Goal: Information Seeking & Learning: Learn about a topic

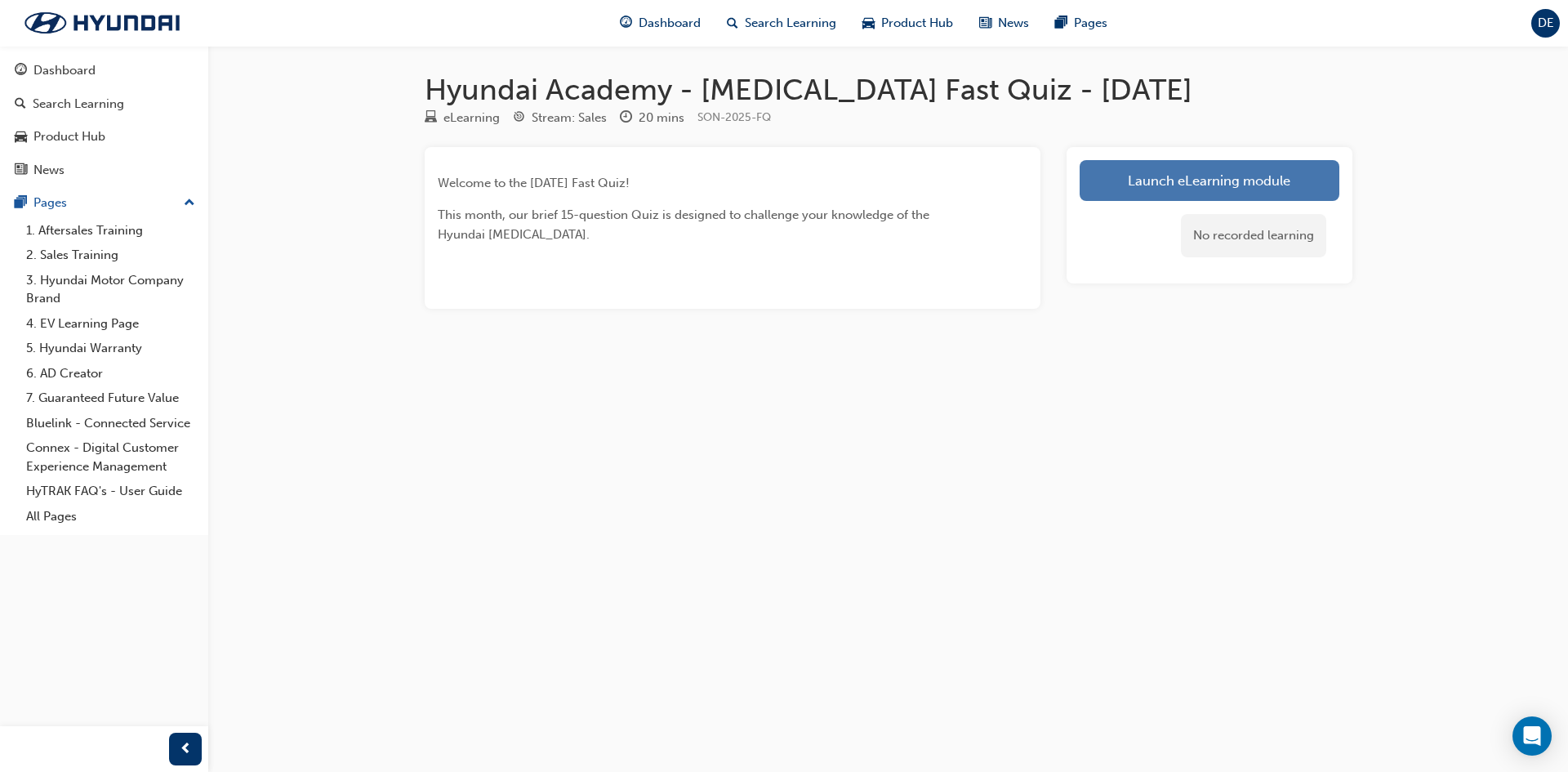
click at [1264, 199] on link "Launch eLearning module" at bounding box center [1209, 180] width 260 height 41
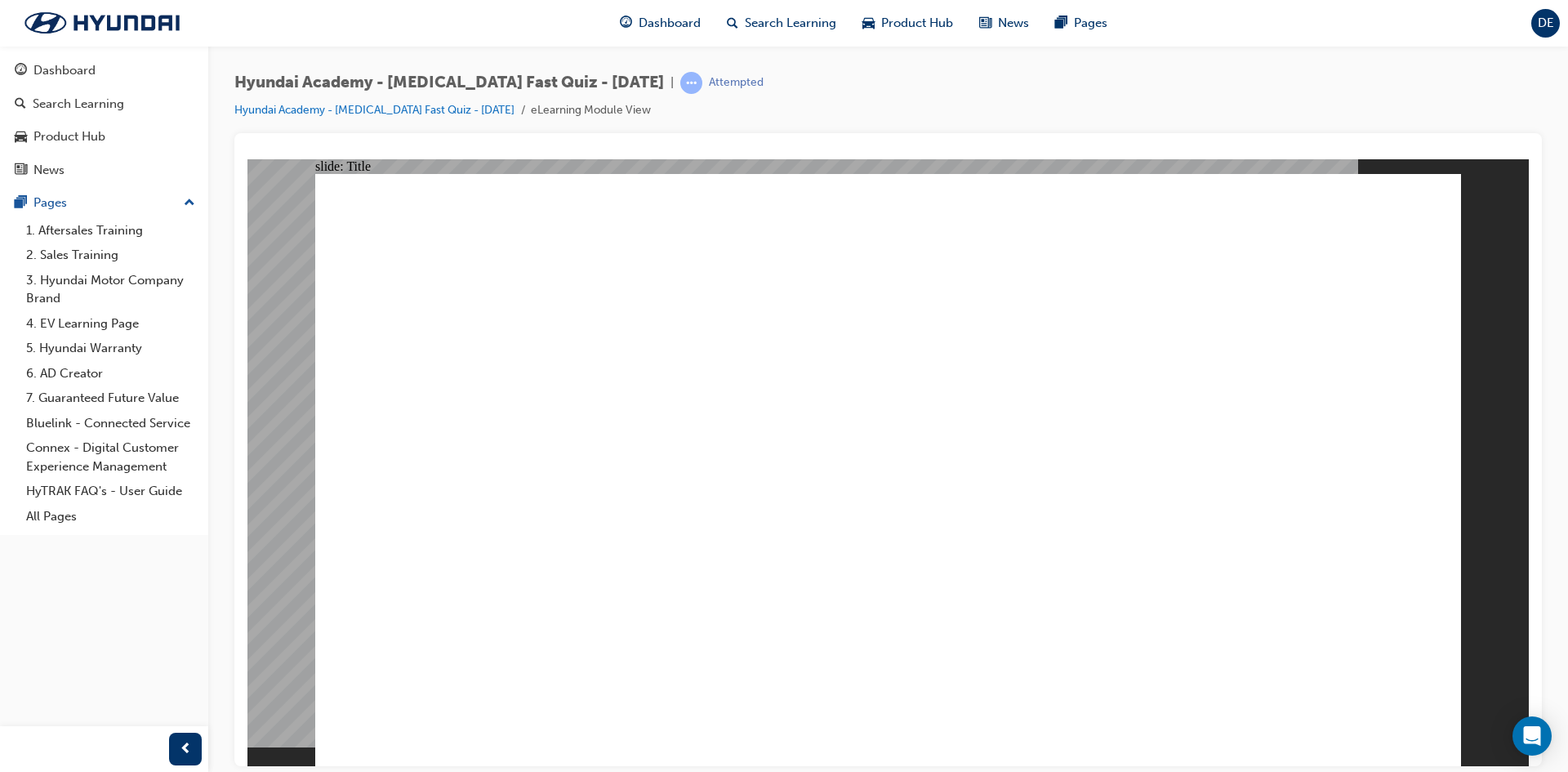
drag, startPoint x: 1103, startPoint y: 730, endPoint x: 1089, endPoint y: 733, distance: 14.3
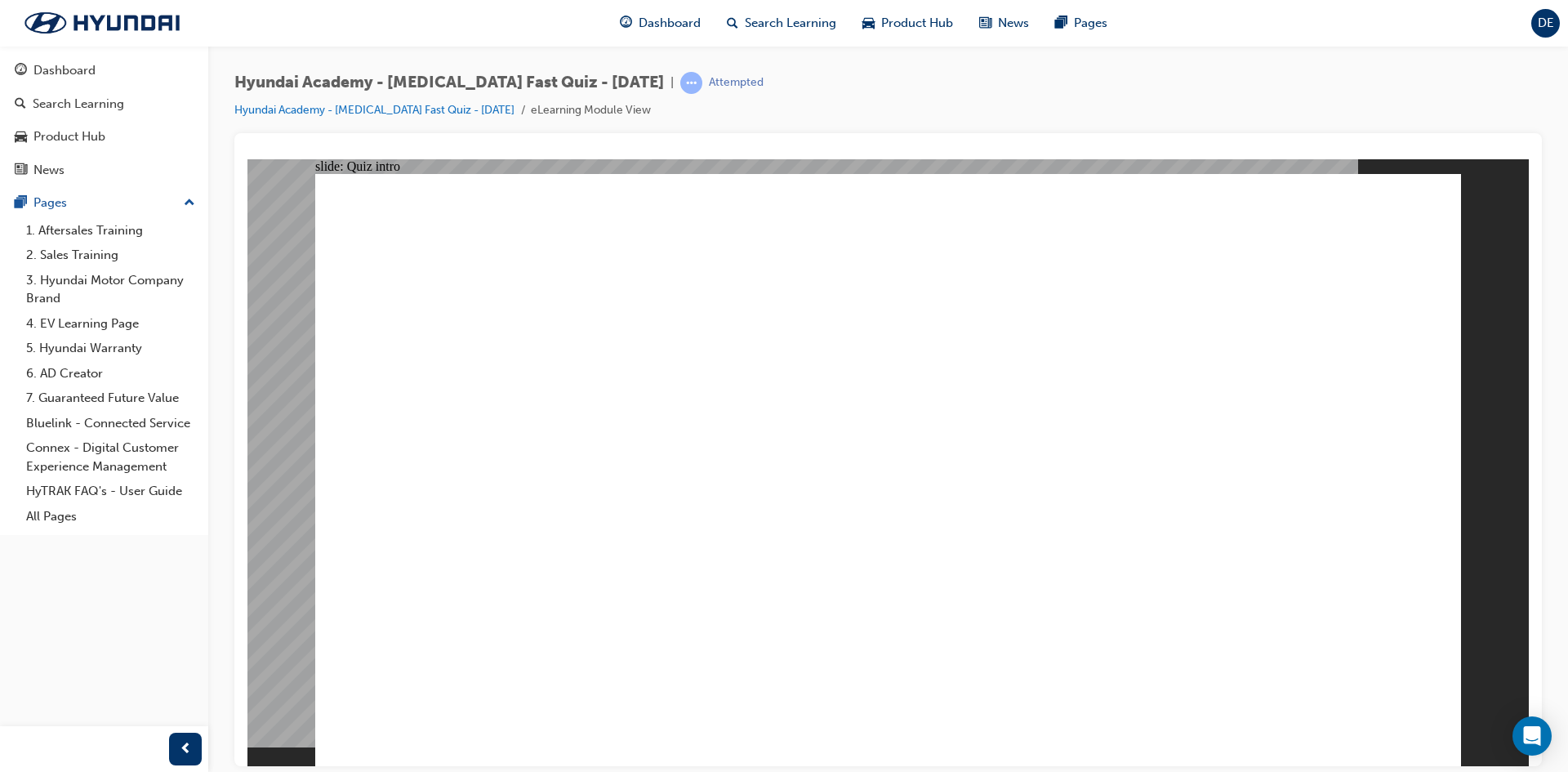
radio input "true"
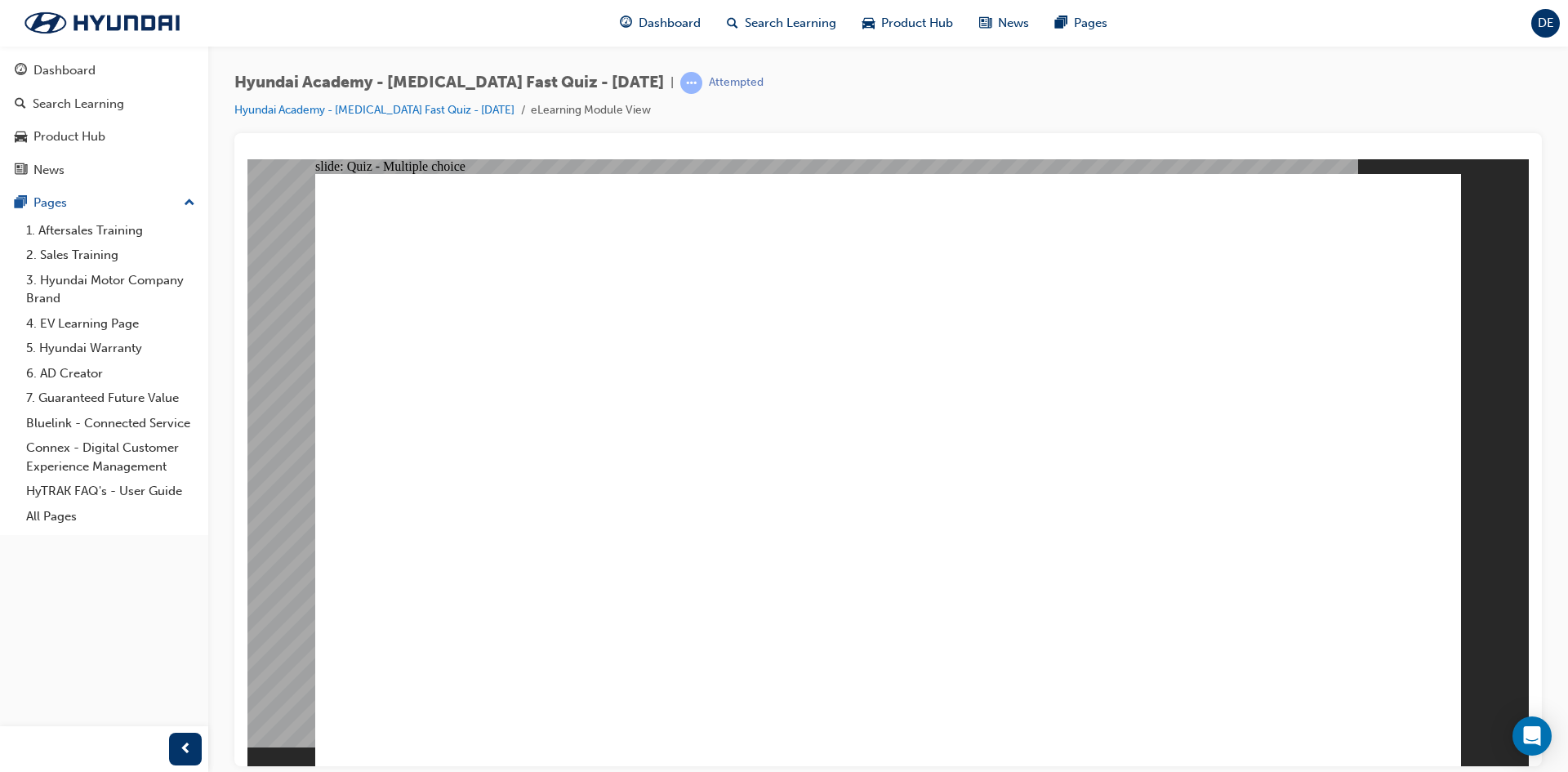
radio input "true"
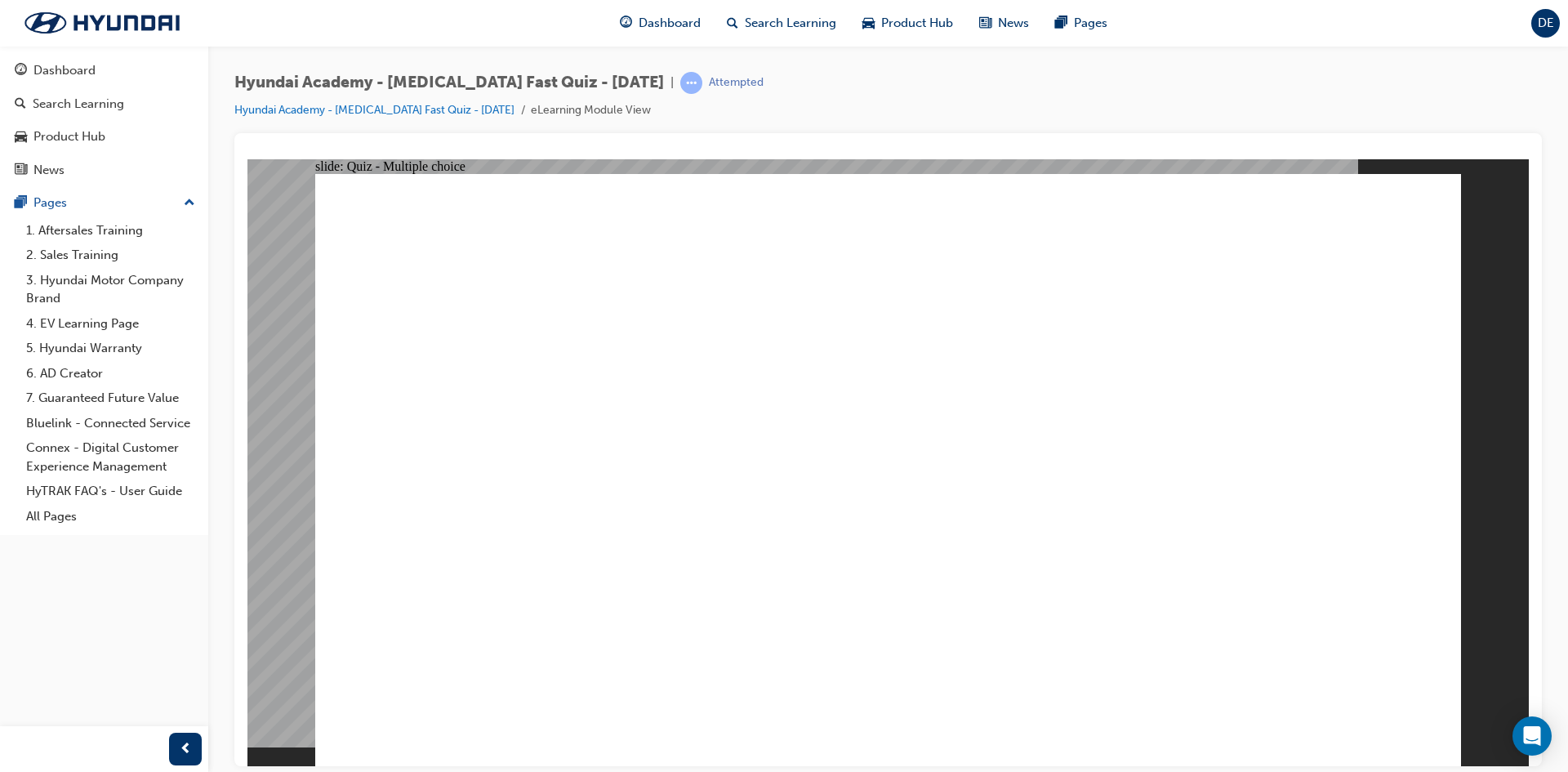
radio input "true"
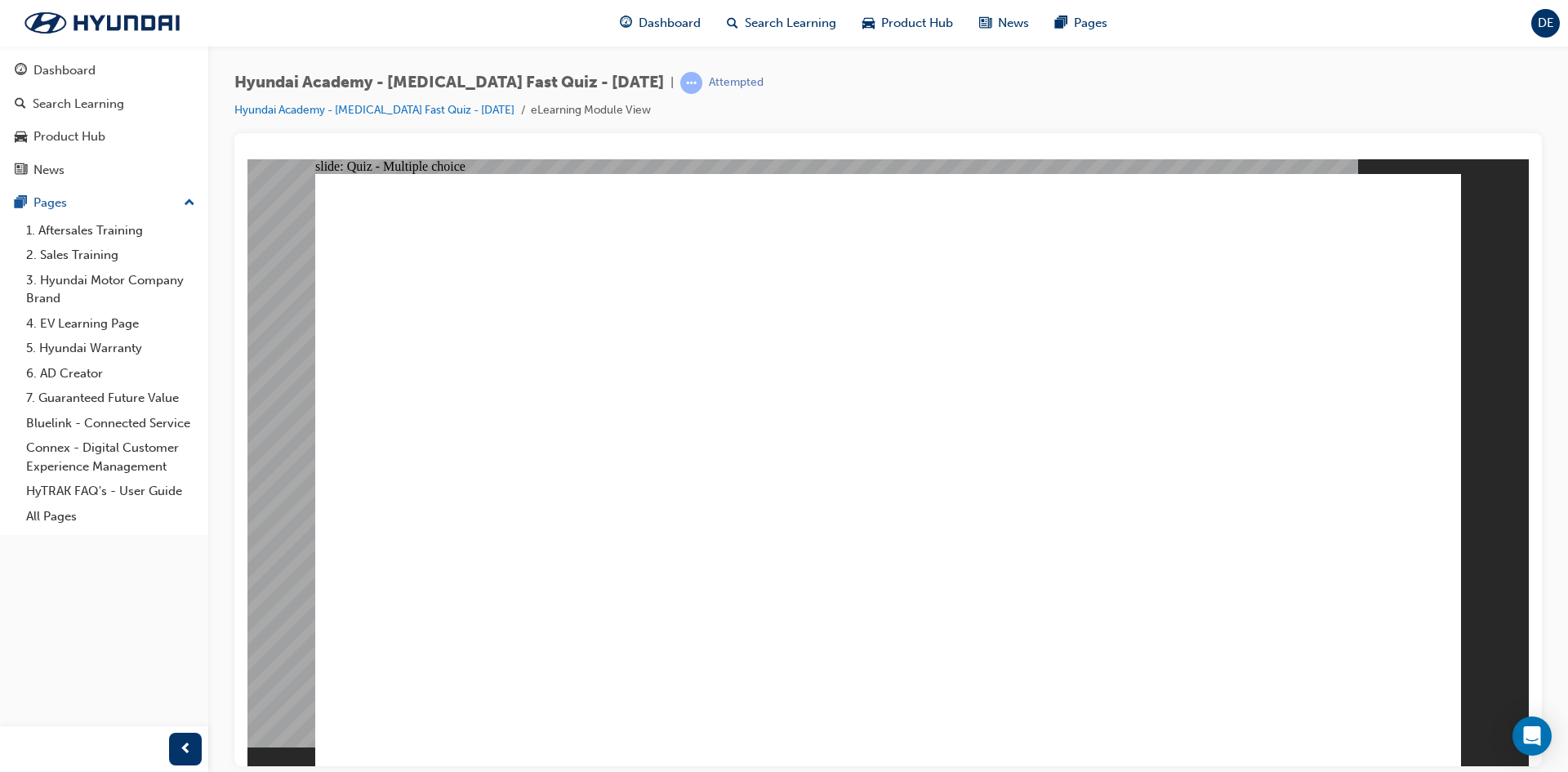
checkbox input "true"
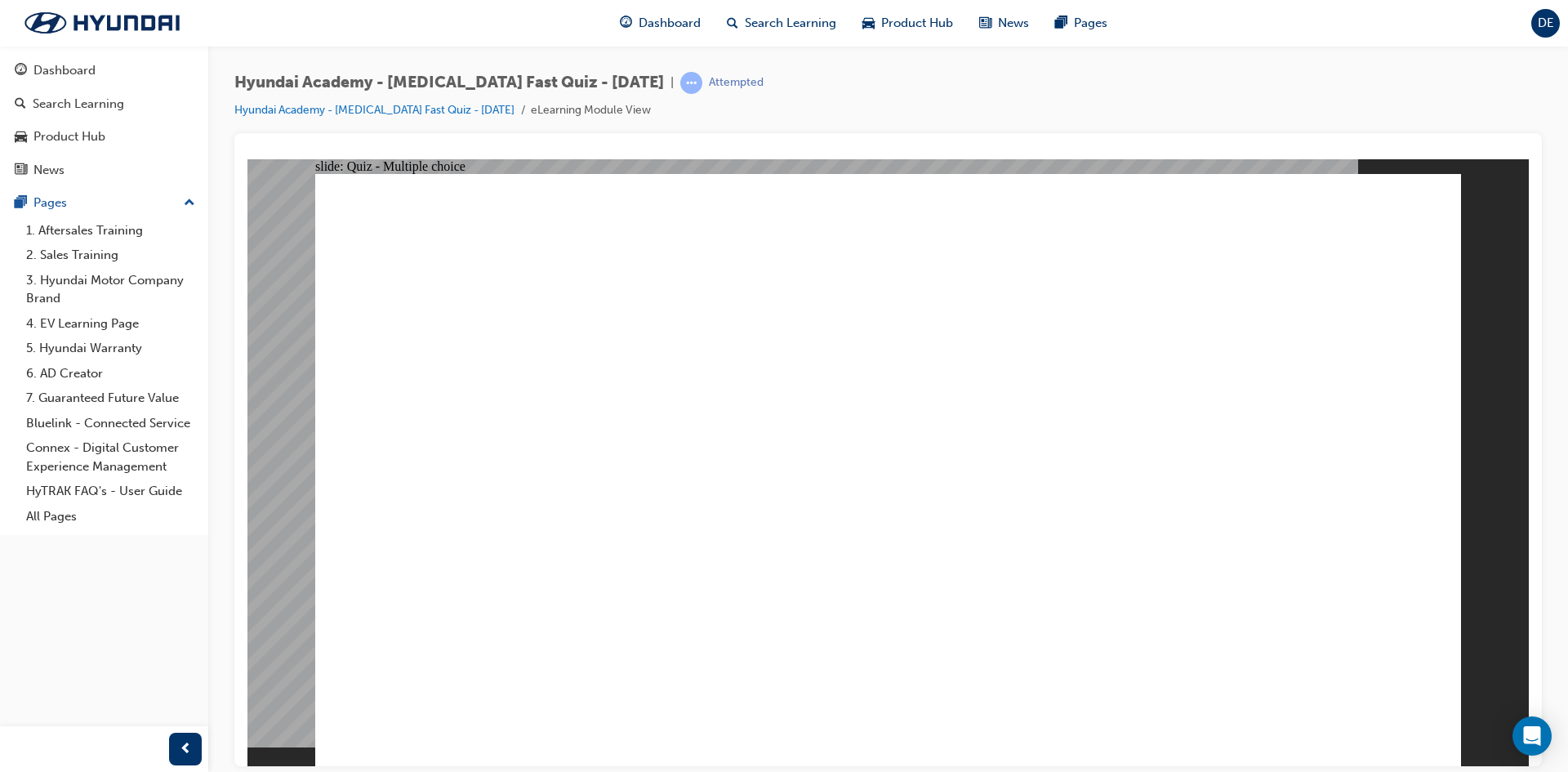
checkbox input "false"
checkbox input "true"
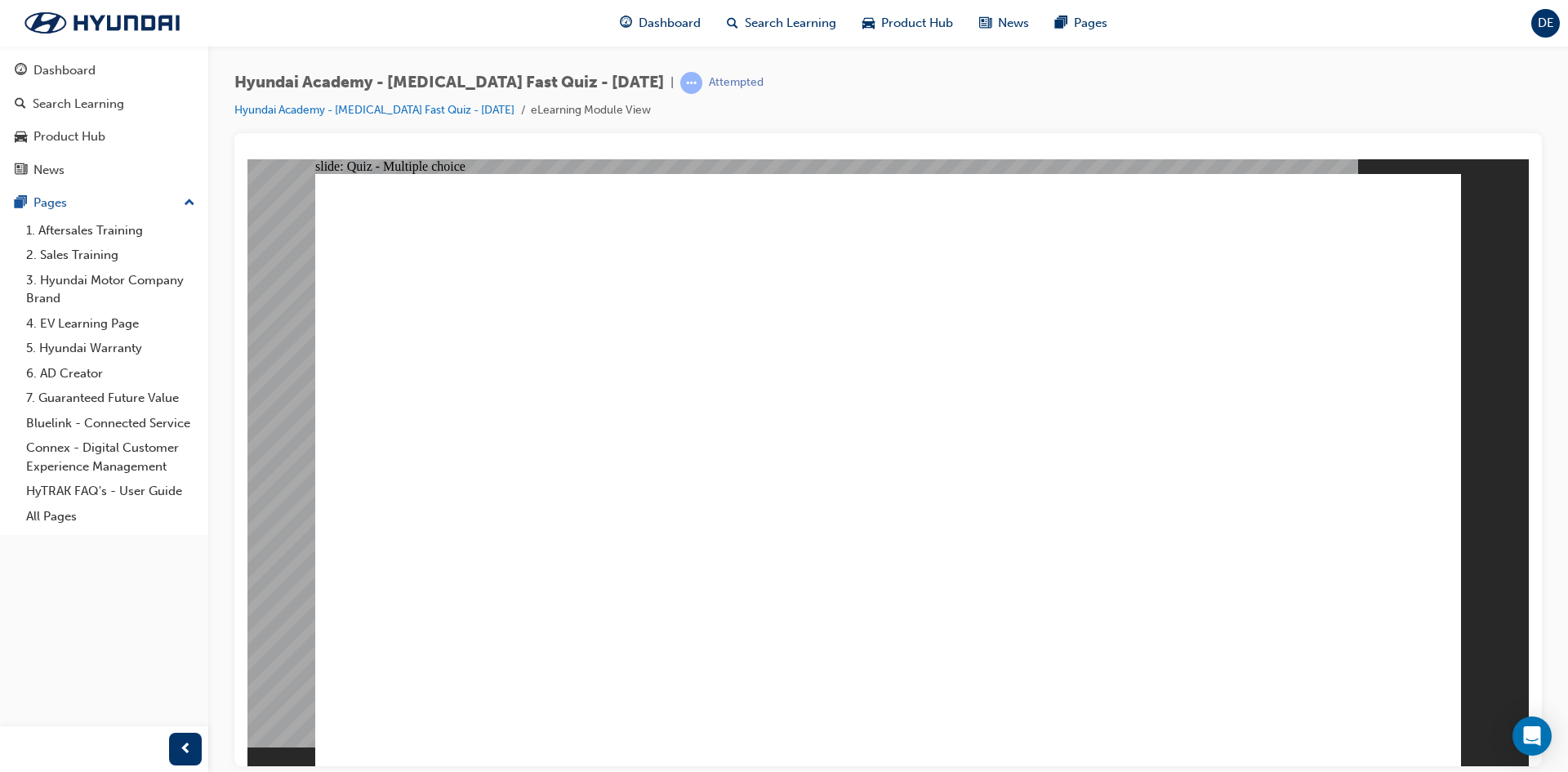
radio input "true"
drag, startPoint x: 665, startPoint y: 463, endPoint x: 674, endPoint y: 511, distance: 48.8
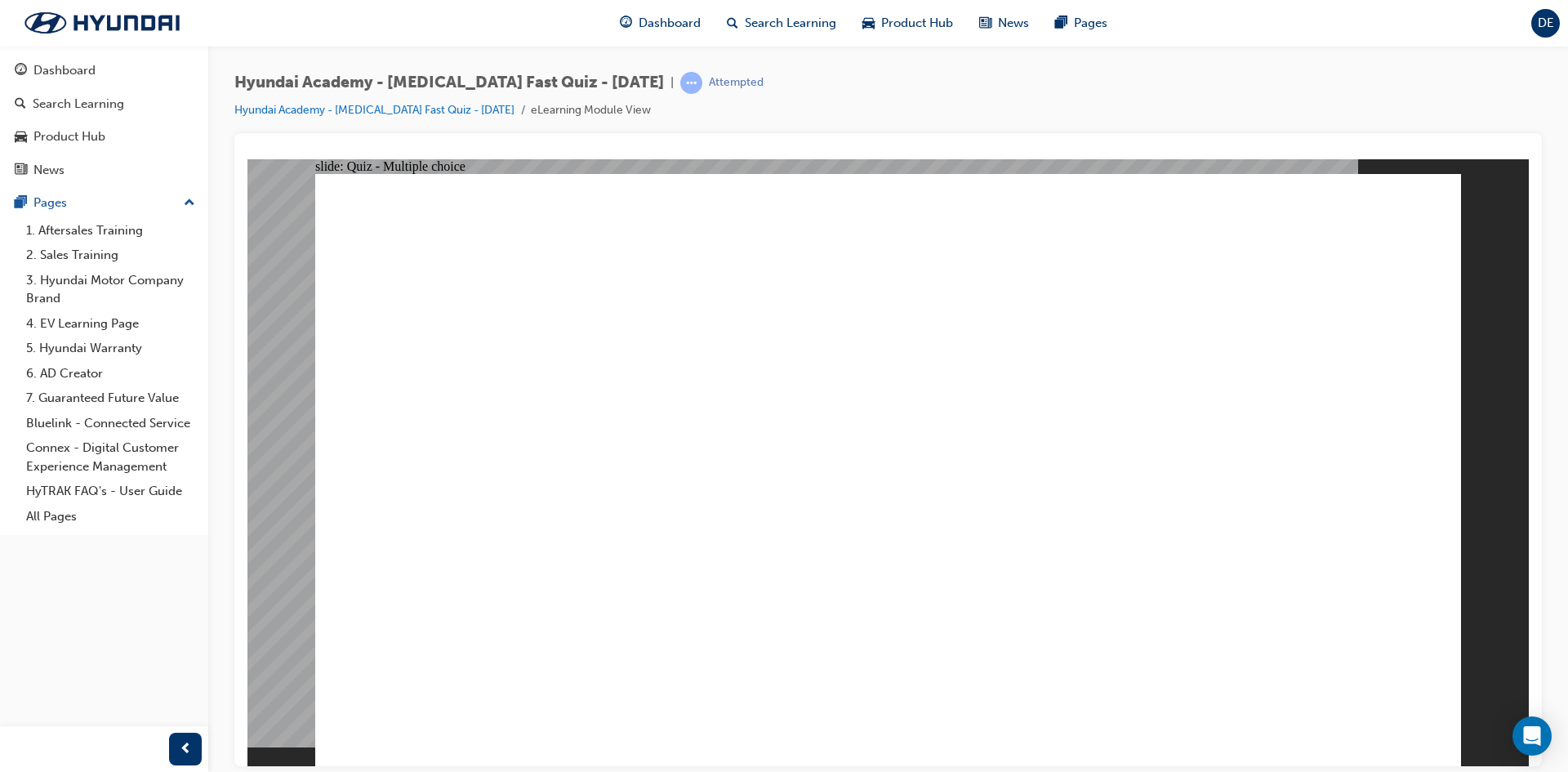
checkbox input "true"
drag, startPoint x: 674, startPoint y: 511, endPoint x: 681, endPoint y: 580, distance: 69.4
checkbox input "true"
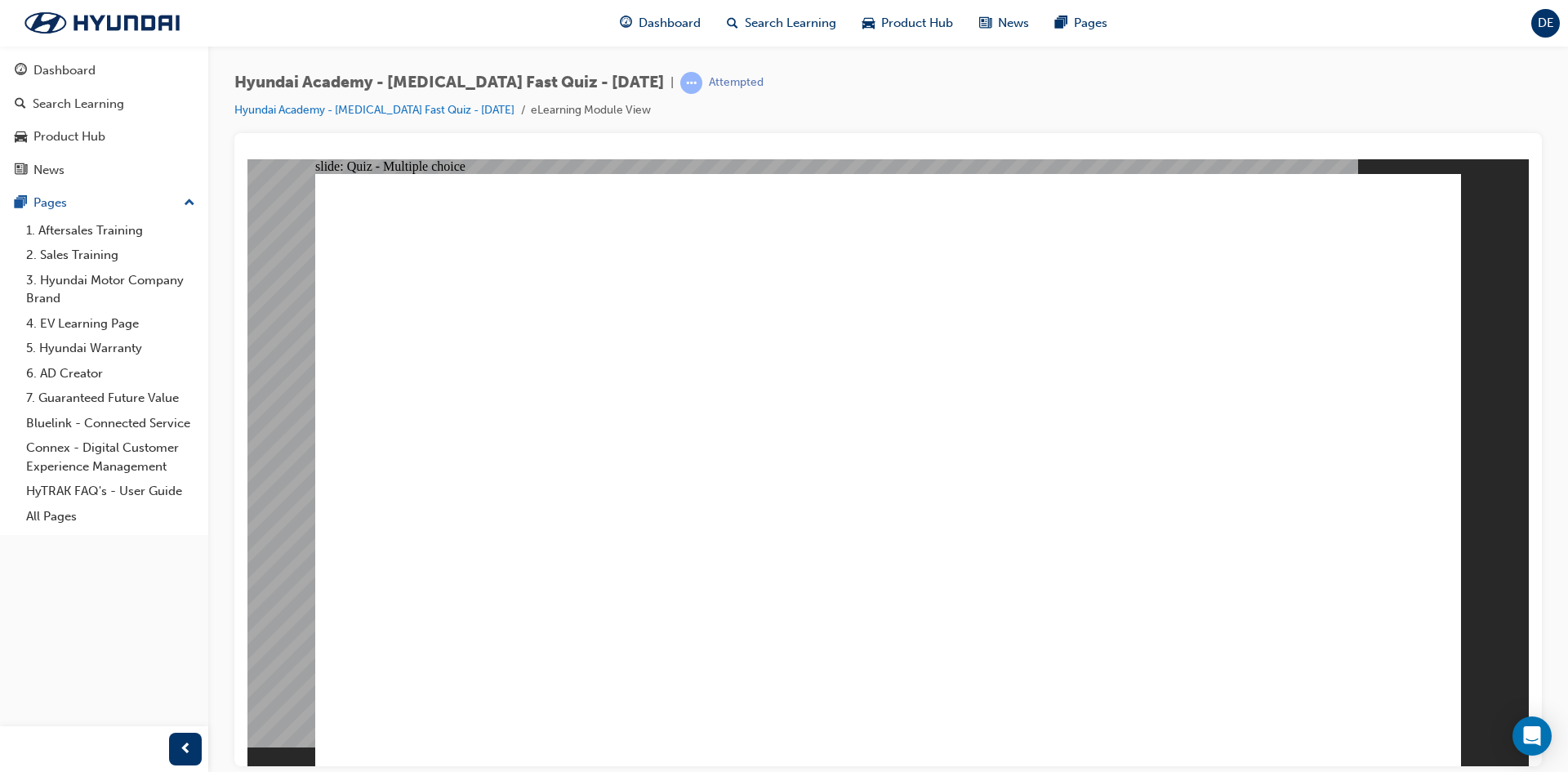
checkbox input "true"
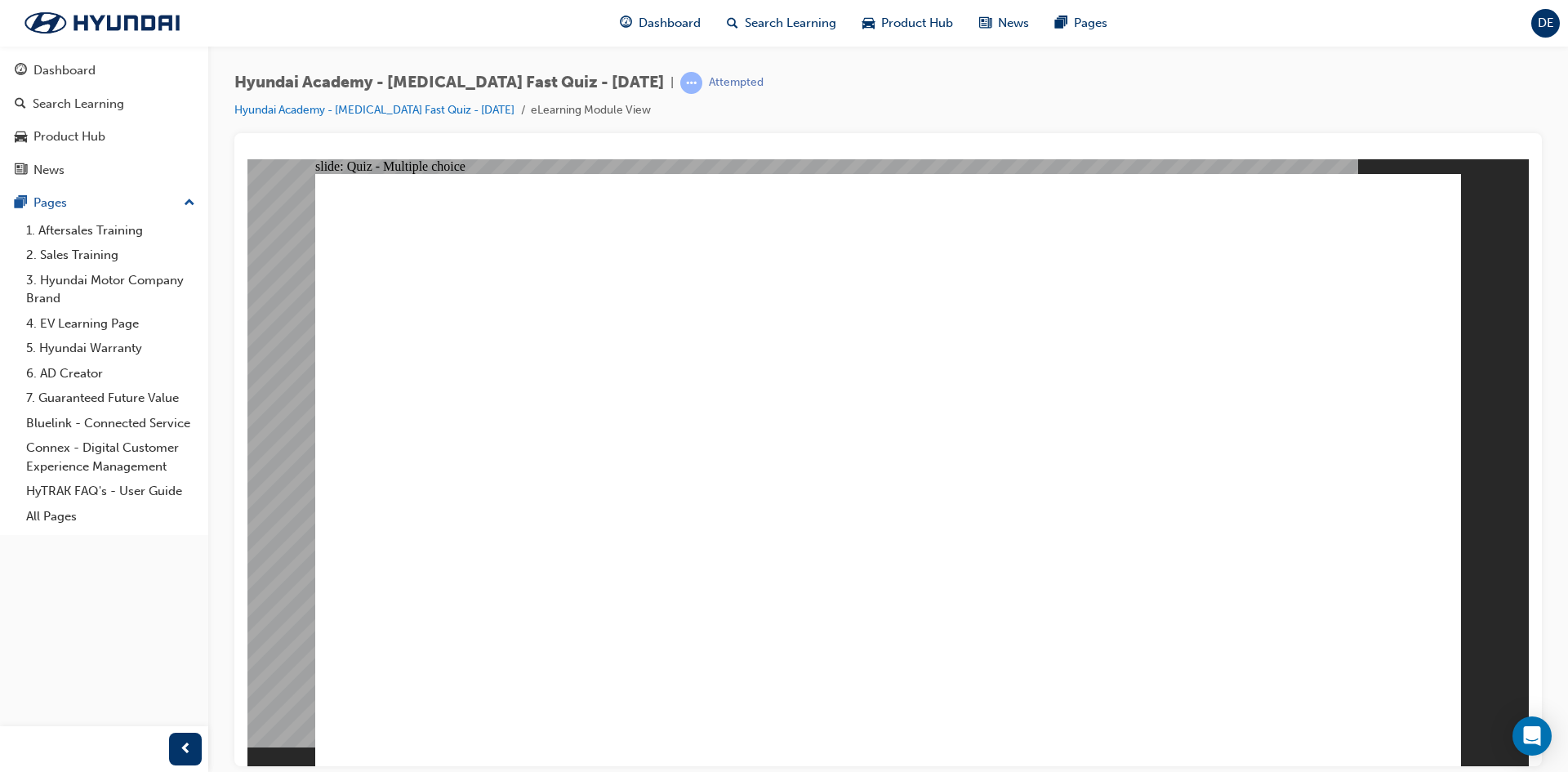
drag, startPoint x: 702, startPoint y: 569, endPoint x: 879, endPoint y: 576, distance: 177.1
radio input "true"
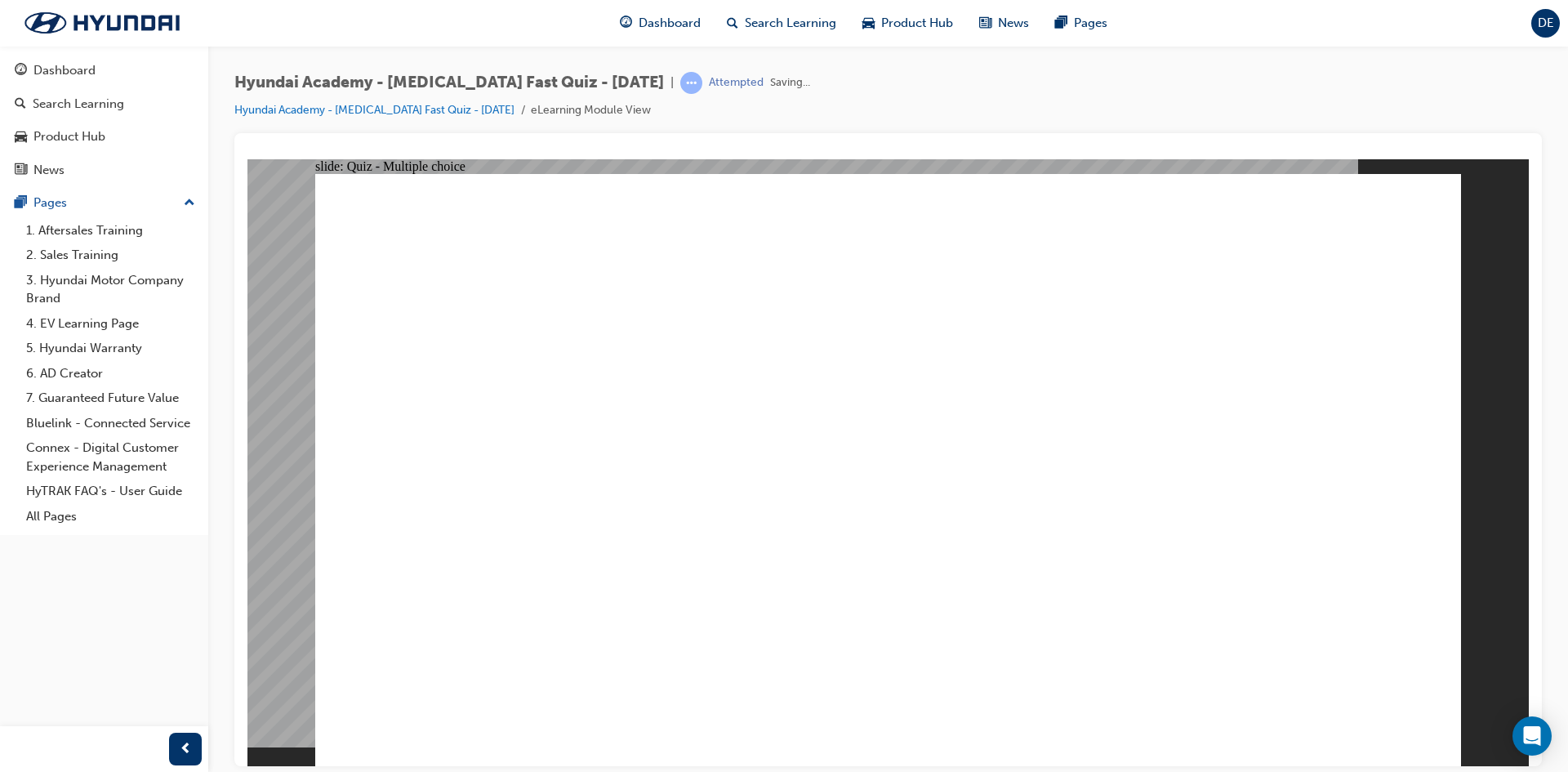
checkbox input "true"
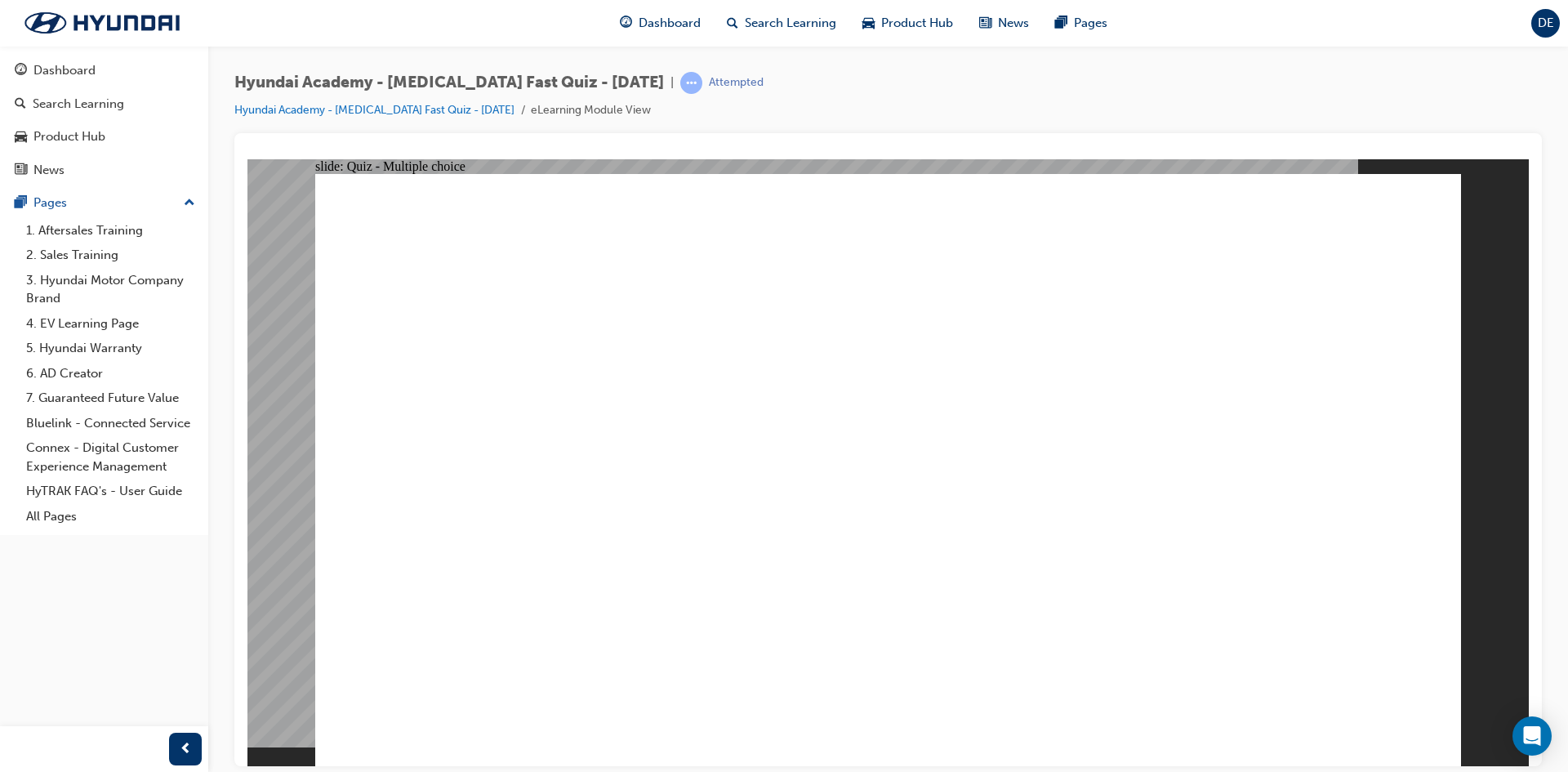
checkbox input "true"
drag, startPoint x: 698, startPoint y: 547, endPoint x: 675, endPoint y: 310, distance: 238.1
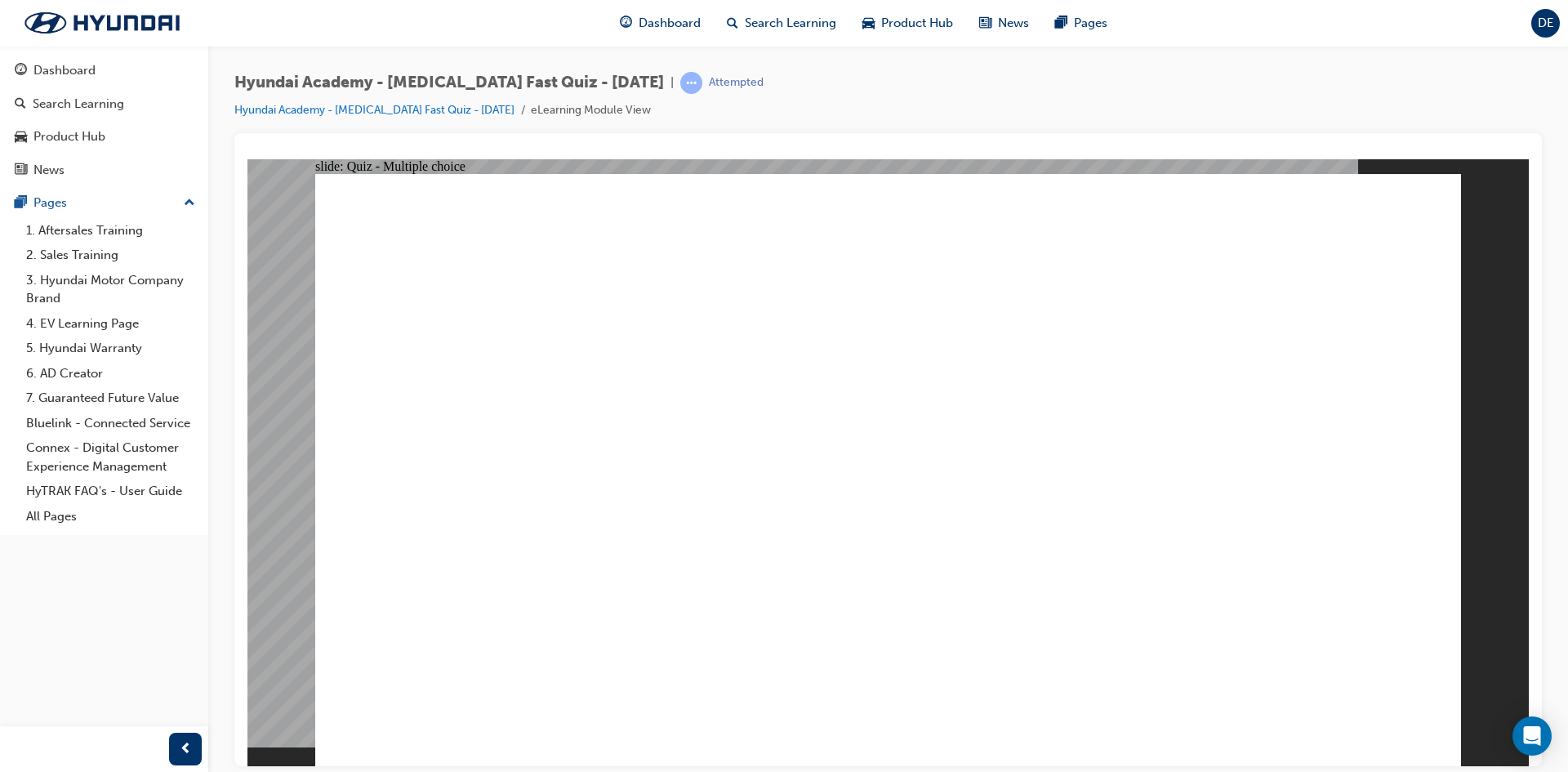
checkbox input "true"
drag, startPoint x: 613, startPoint y: 638, endPoint x: 643, endPoint y: 571, distance: 73.4
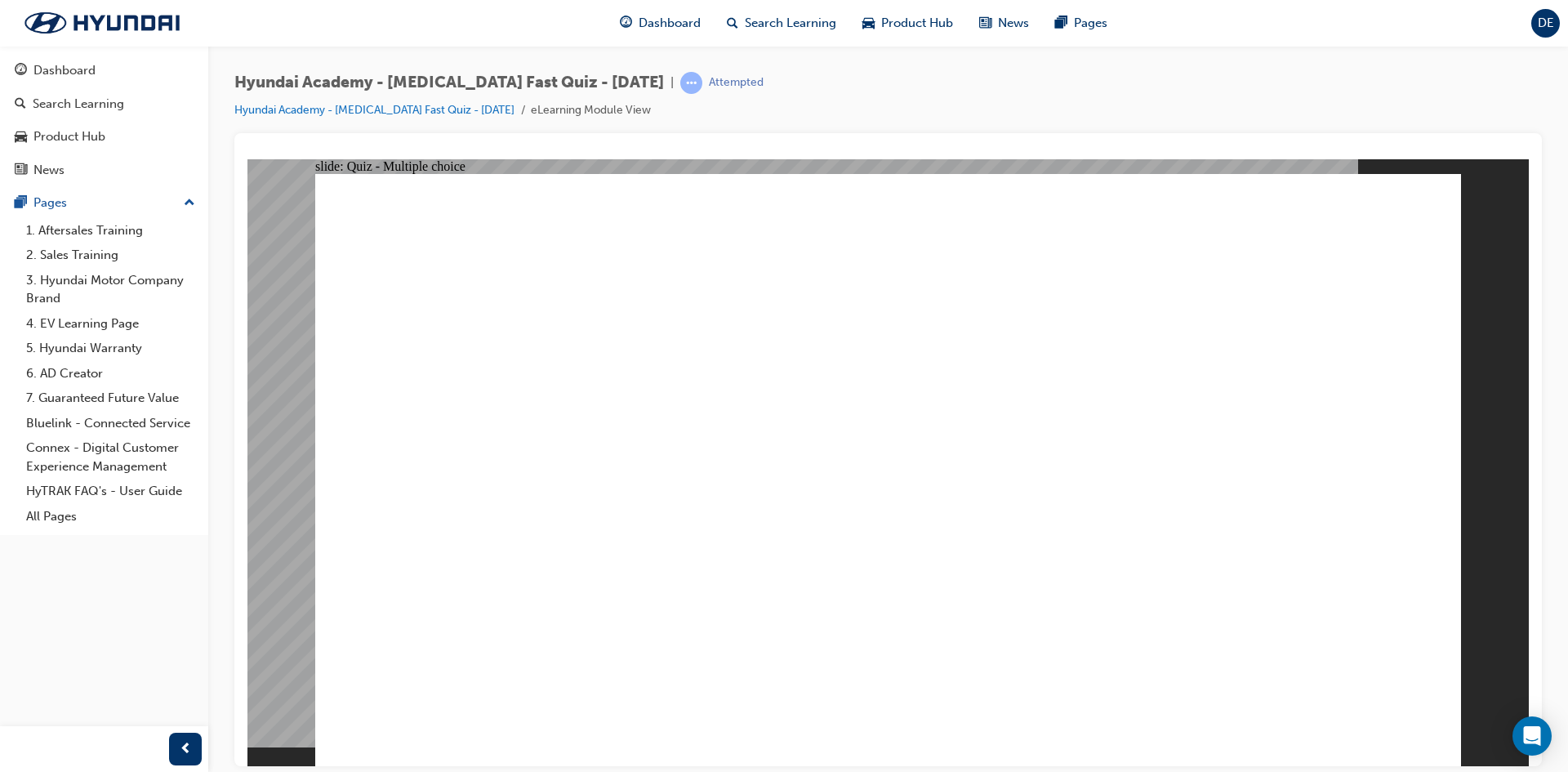
checkbox input "true"
drag, startPoint x: 688, startPoint y: 496, endPoint x: 689, endPoint y: 504, distance: 8.1
checkbox input "true"
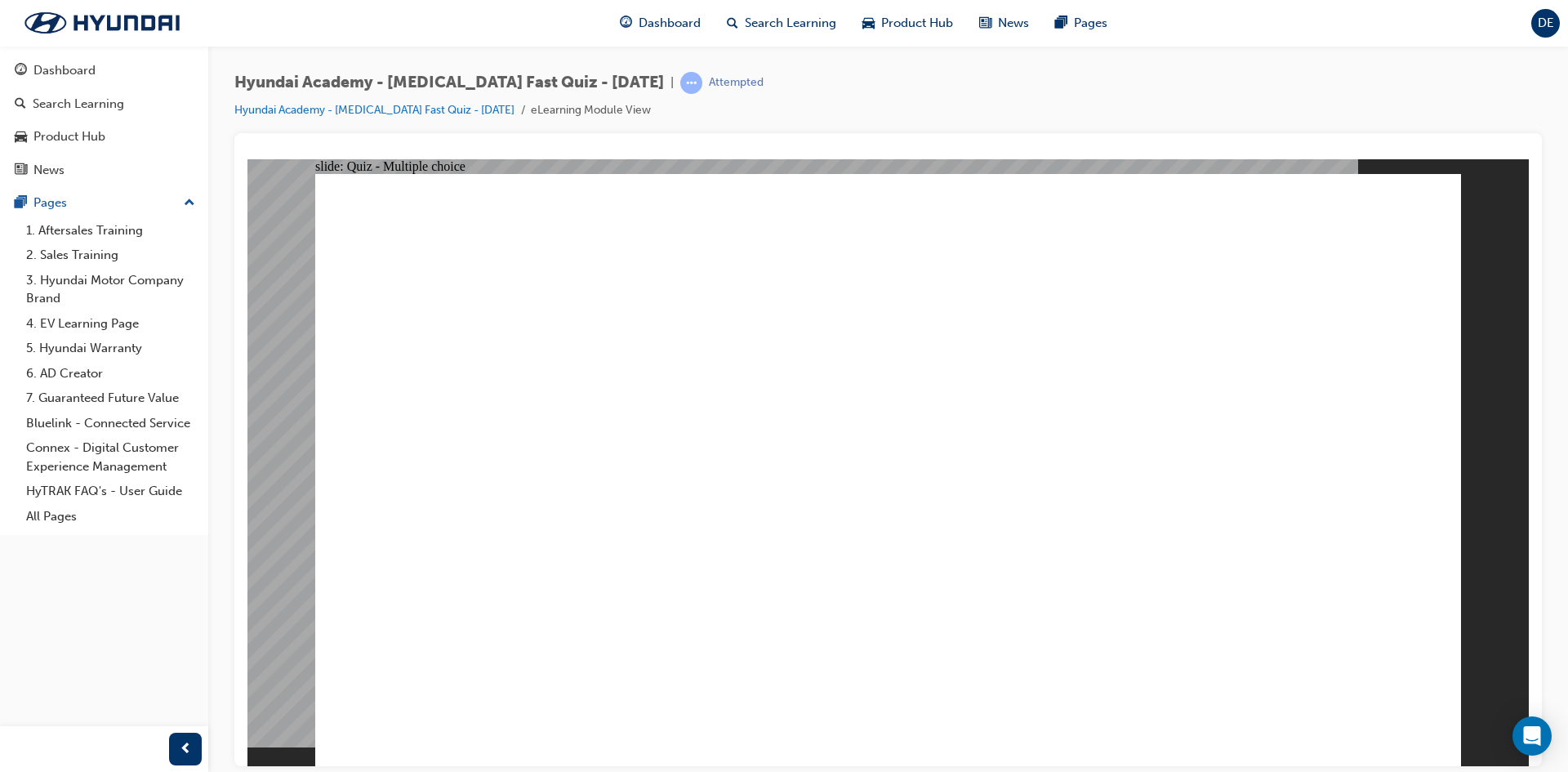
checkbox input "true"
drag, startPoint x: 798, startPoint y: 535, endPoint x: 807, endPoint y: 530, distance: 10.3
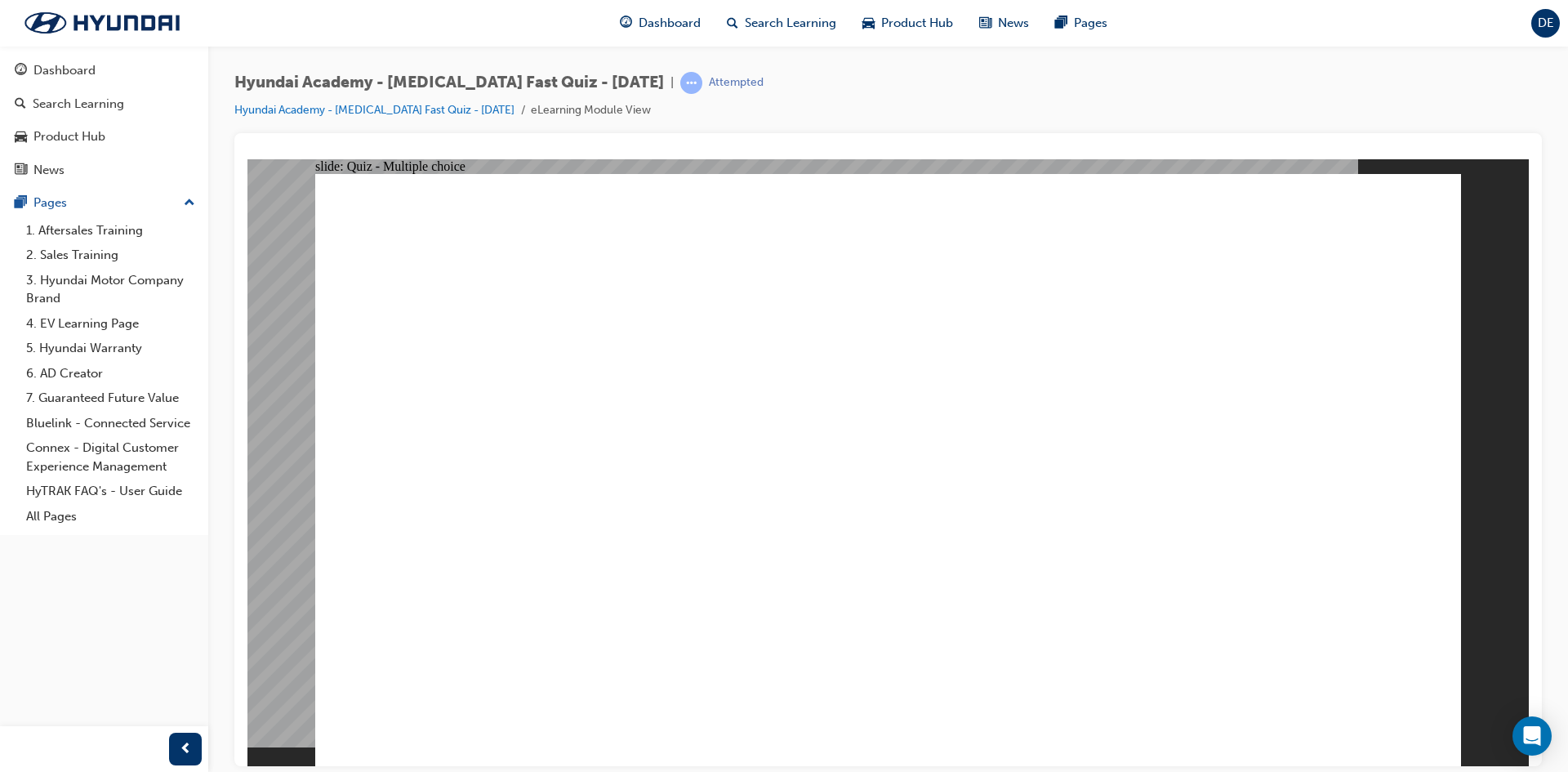
radio input "true"
drag, startPoint x: 1343, startPoint y: 388, endPoint x: 1297, endPoint y: 400, distance: 47.5
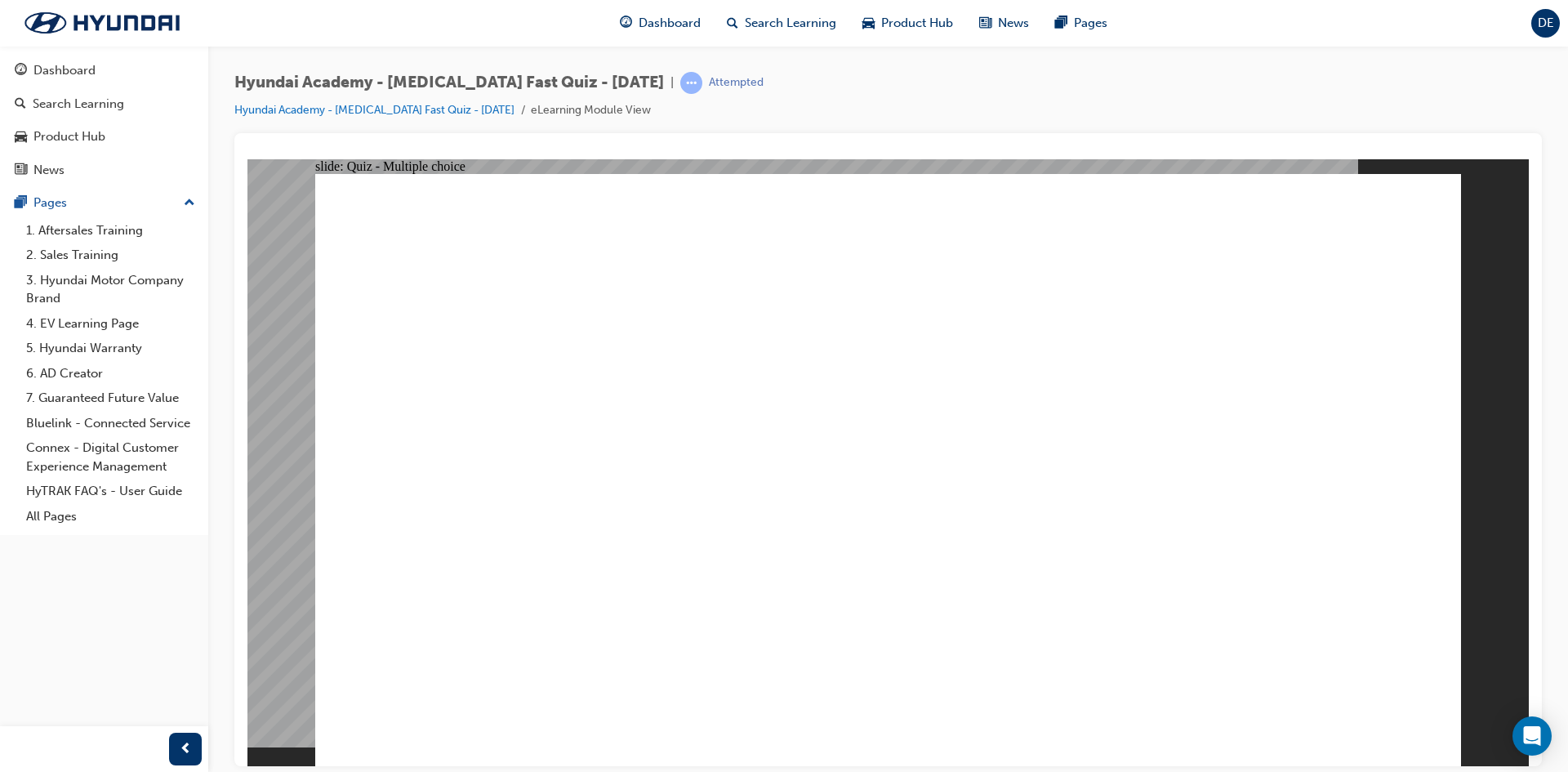
radio input "false"
radio input "true"
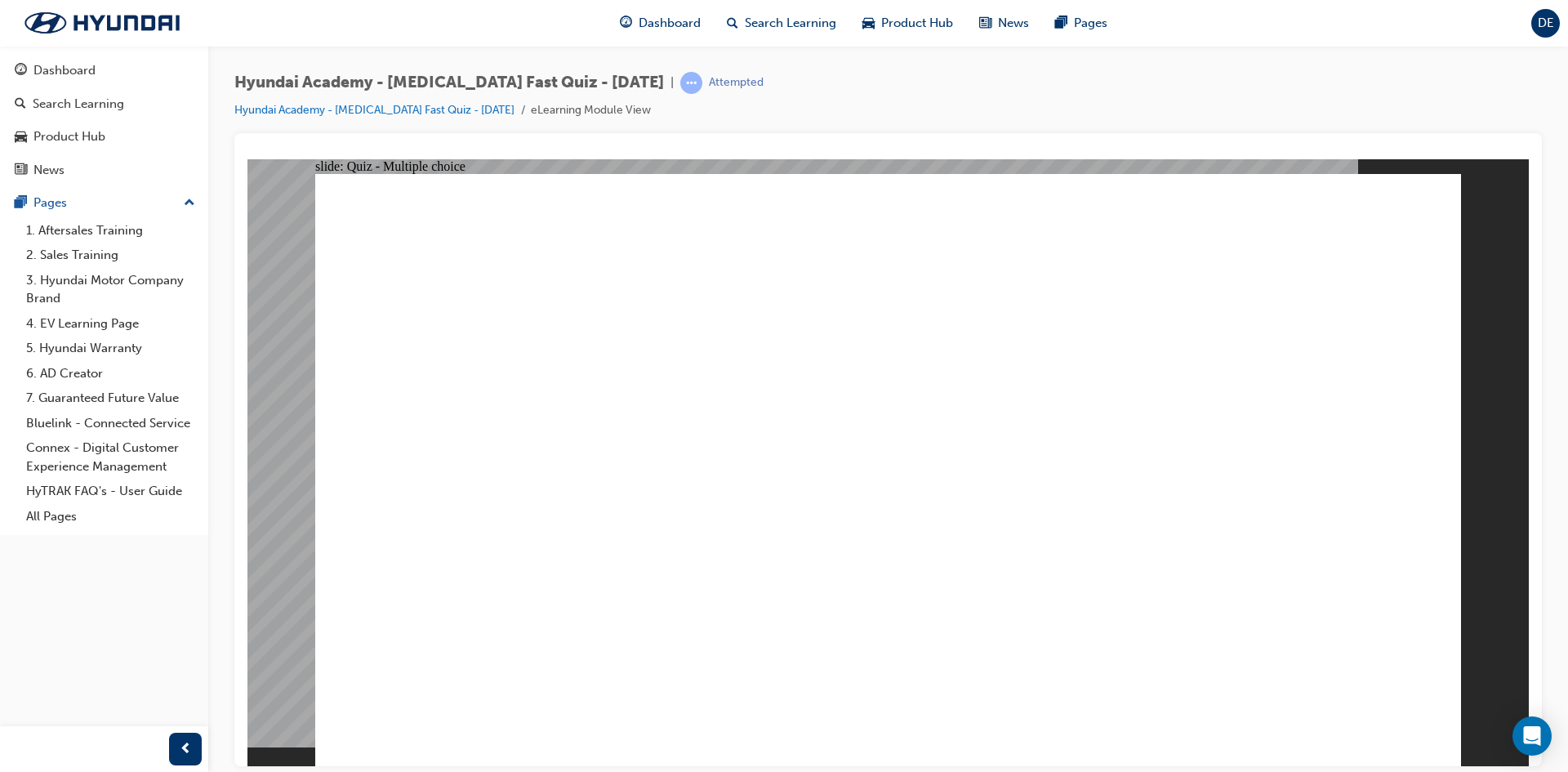
checkbox input "false"
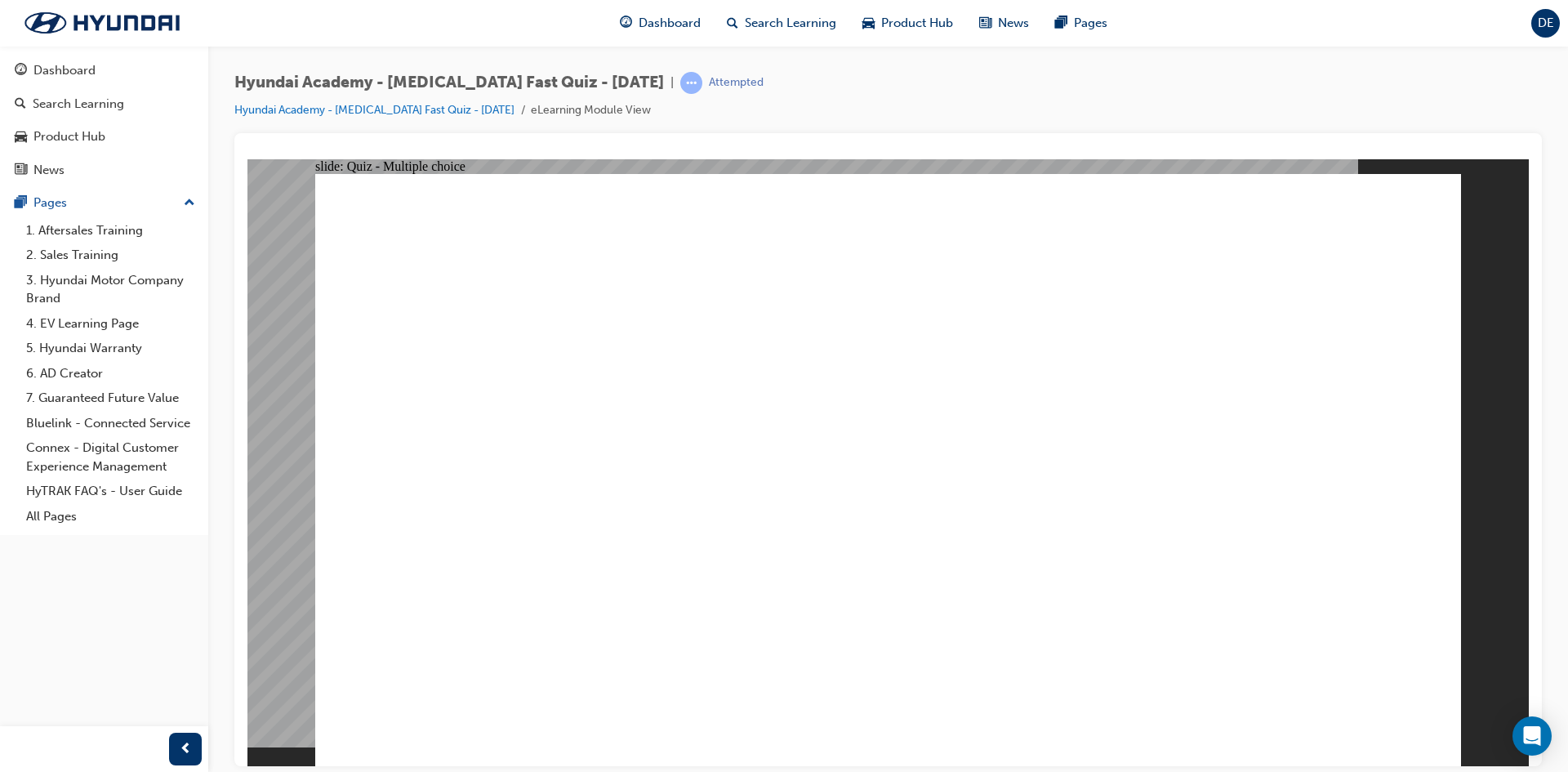
checkbox input "true"
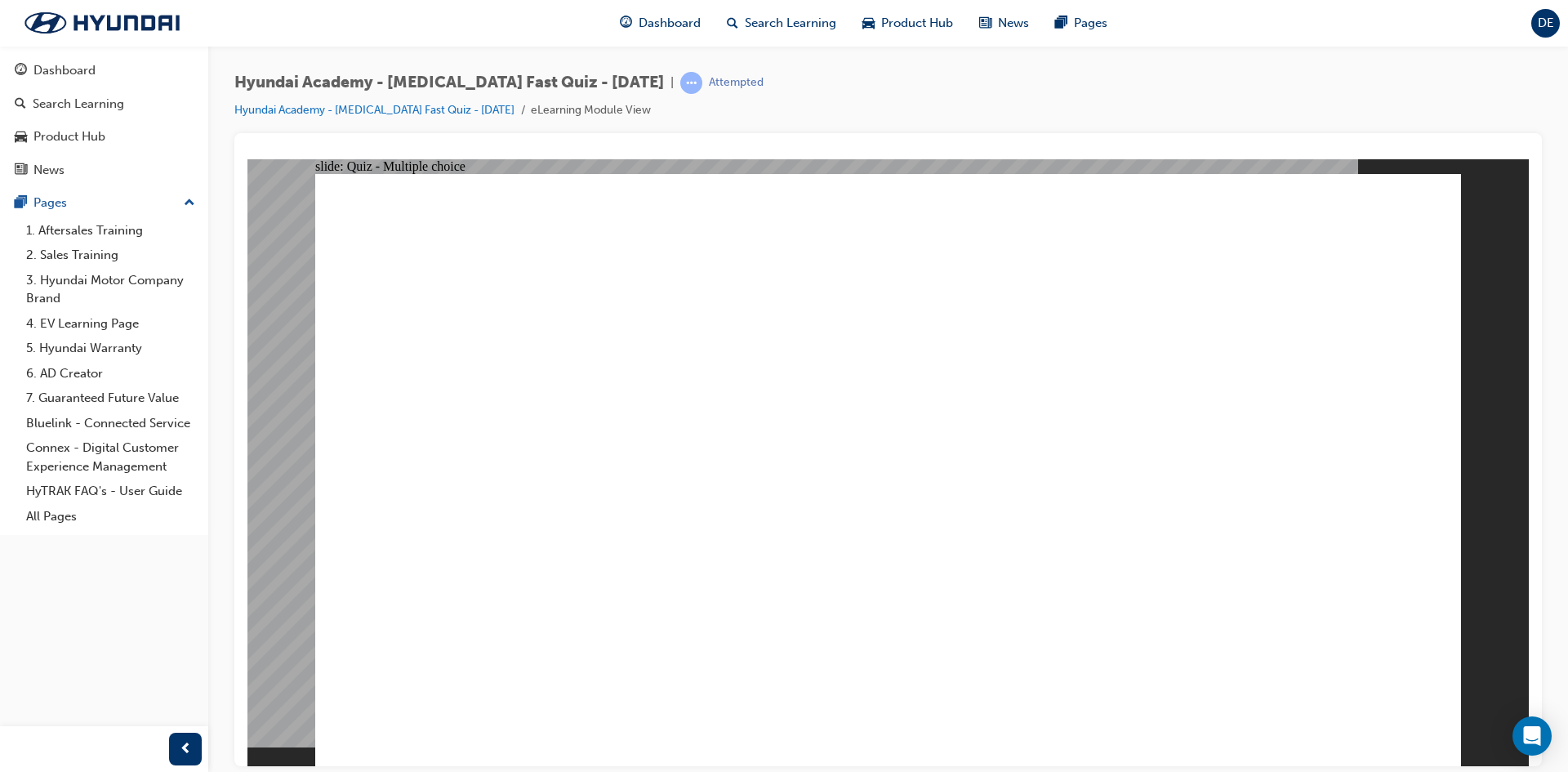
checkbox input "true"
drag, startPoint x: 682, startPoint y: 559, endPoint x: 976, endPoint y: 590, distance: 295.6
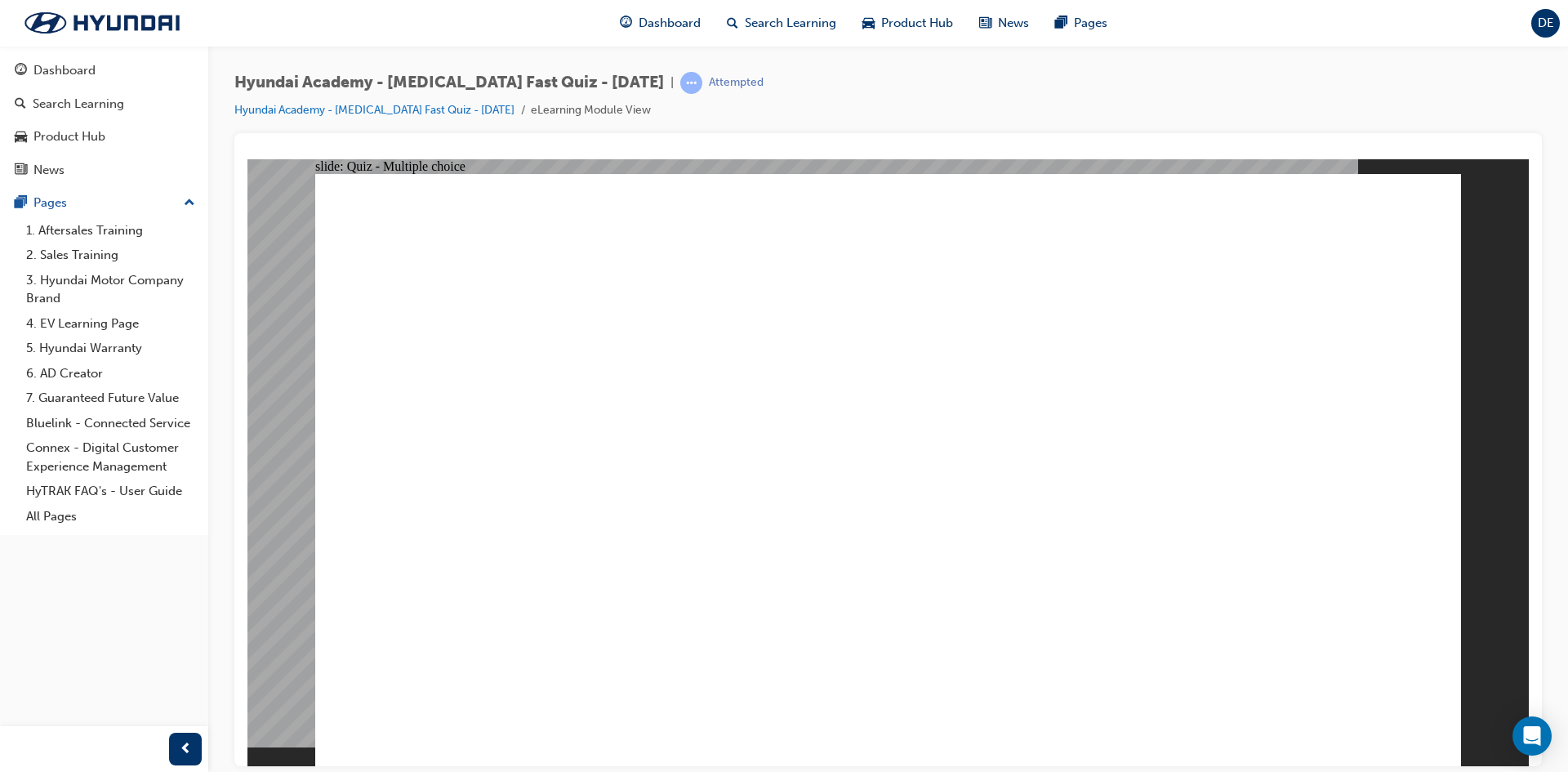
radio input "true"
click at [1475, 717] on div "slide: Quiz - Multiple choice Rectangle 1 The 2024 [MEDICAL_DATA] was the first…" at bounding box center [888, 462] width 1281 height 607
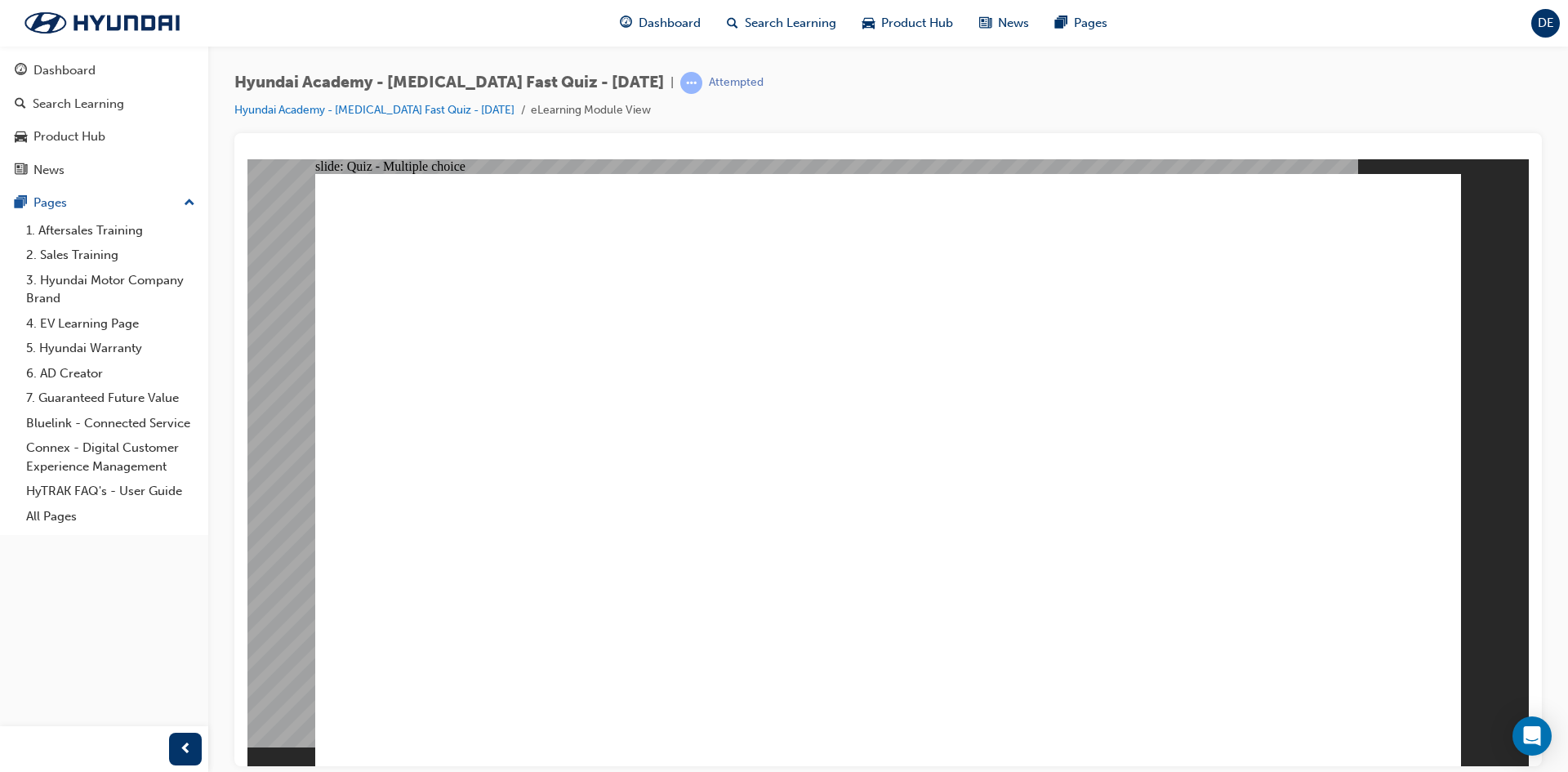
radio input "true"
drag, startPoint x: 1018, startPoint y: 494, endPoint x: 1071, endPoint y: 569, distance: 91.8
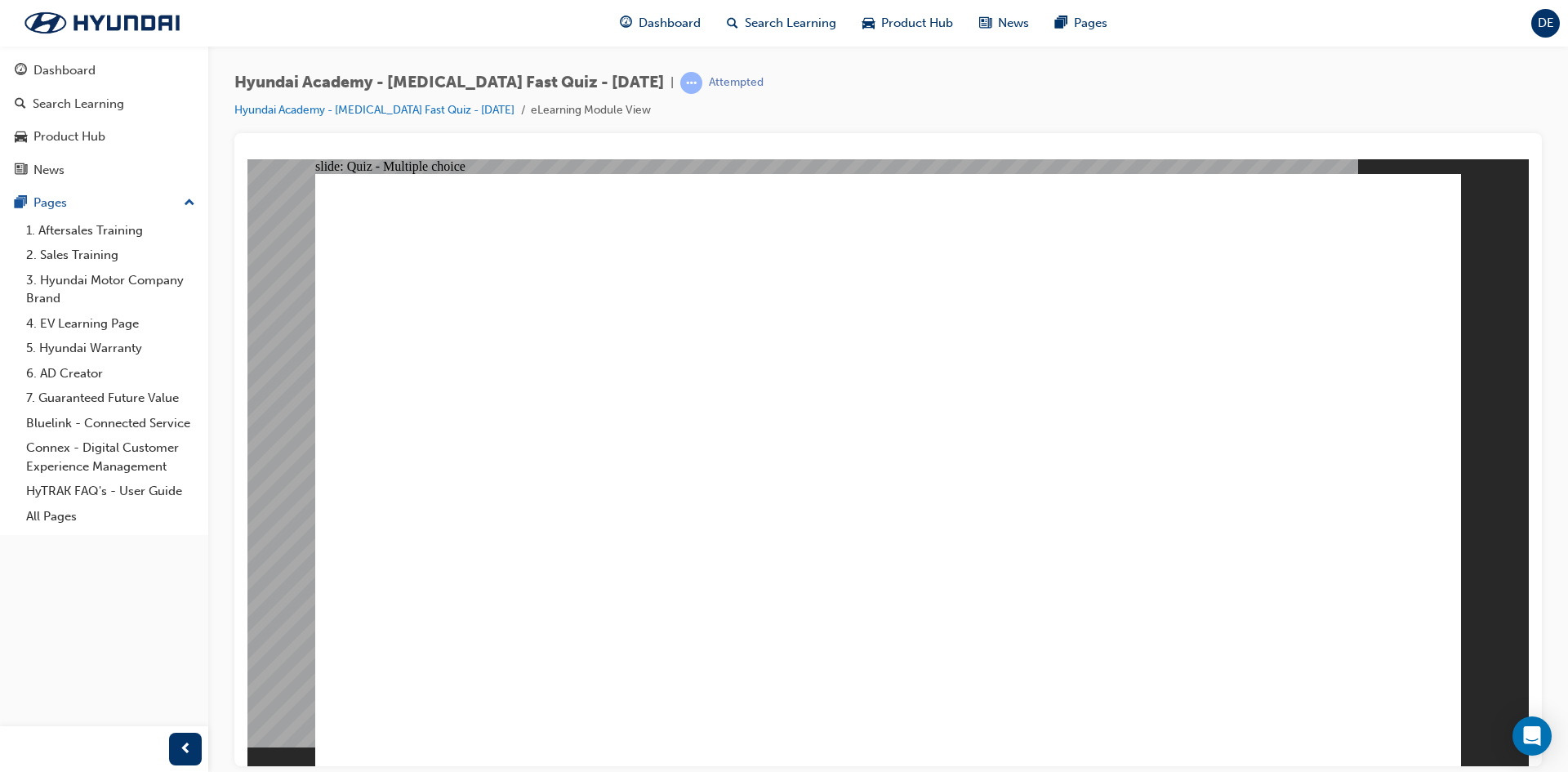
radio input "true"
drag, startPoint x: 872, startPoint y: 557, endPoint x: 892, endPoint y: 568, distance: 22.8
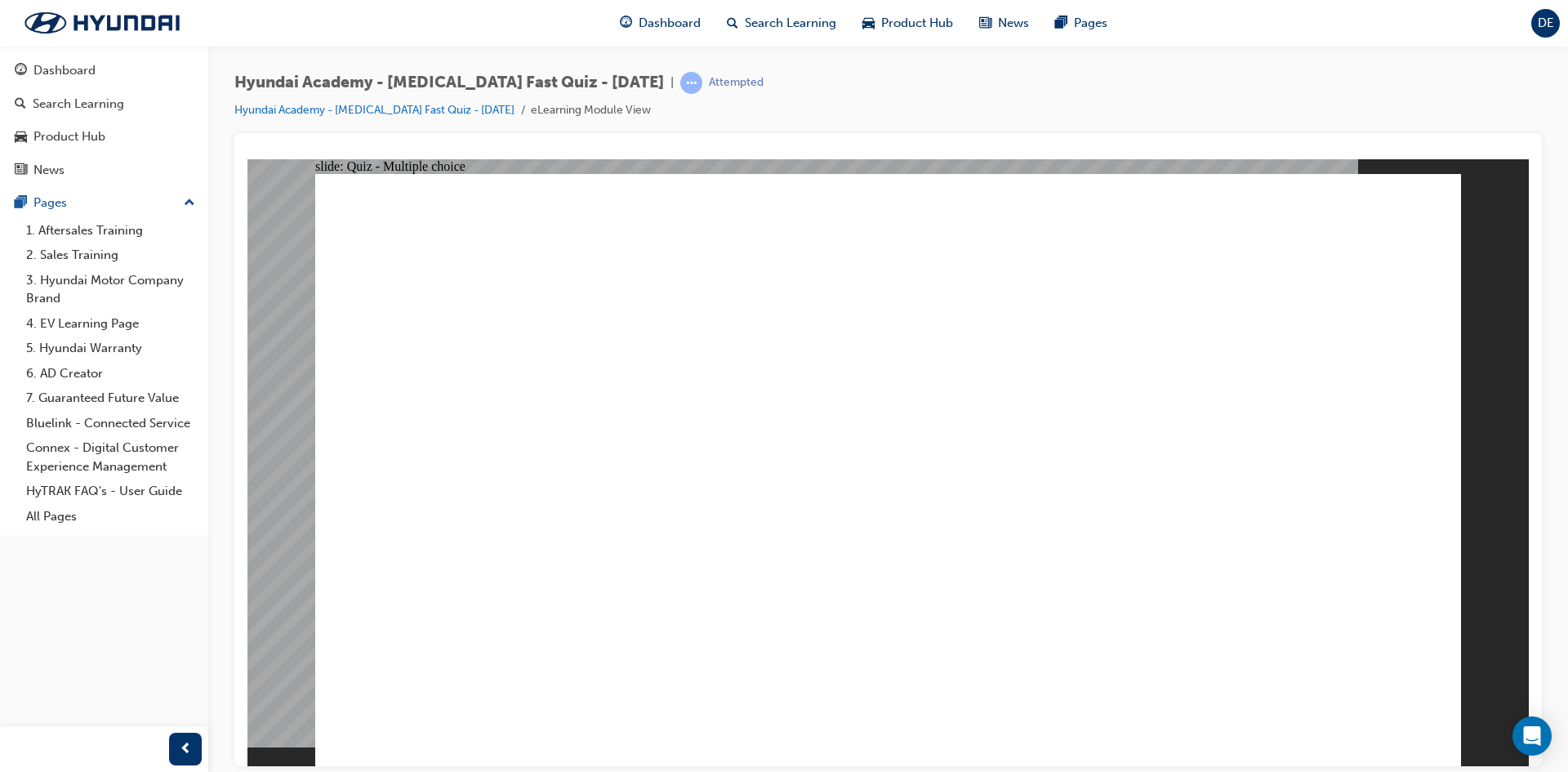
drag, startPoint x: 738, startPoint y: 720, endPoint x: 747, endPoint y: 718, distance: 9.2
radio input "true"
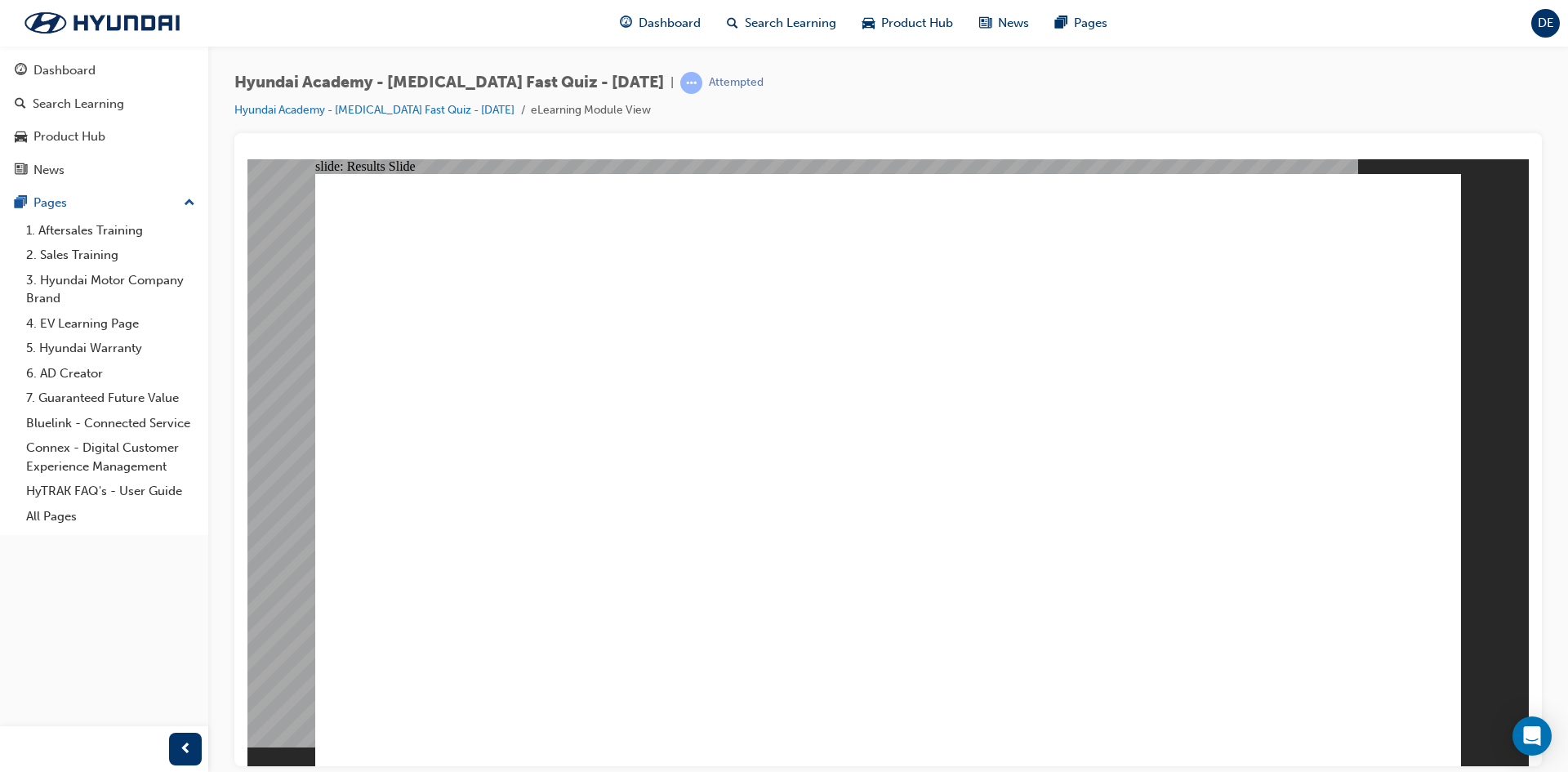
drag, startPoint x: 847, startPoint y: 699, endPoint x: 861, endPoint y: 679, distance: 24.4
drag, startPoint x: 757, startPoint y: 510, endPoint x: 767, endPoint y: 546, distance: 37.4
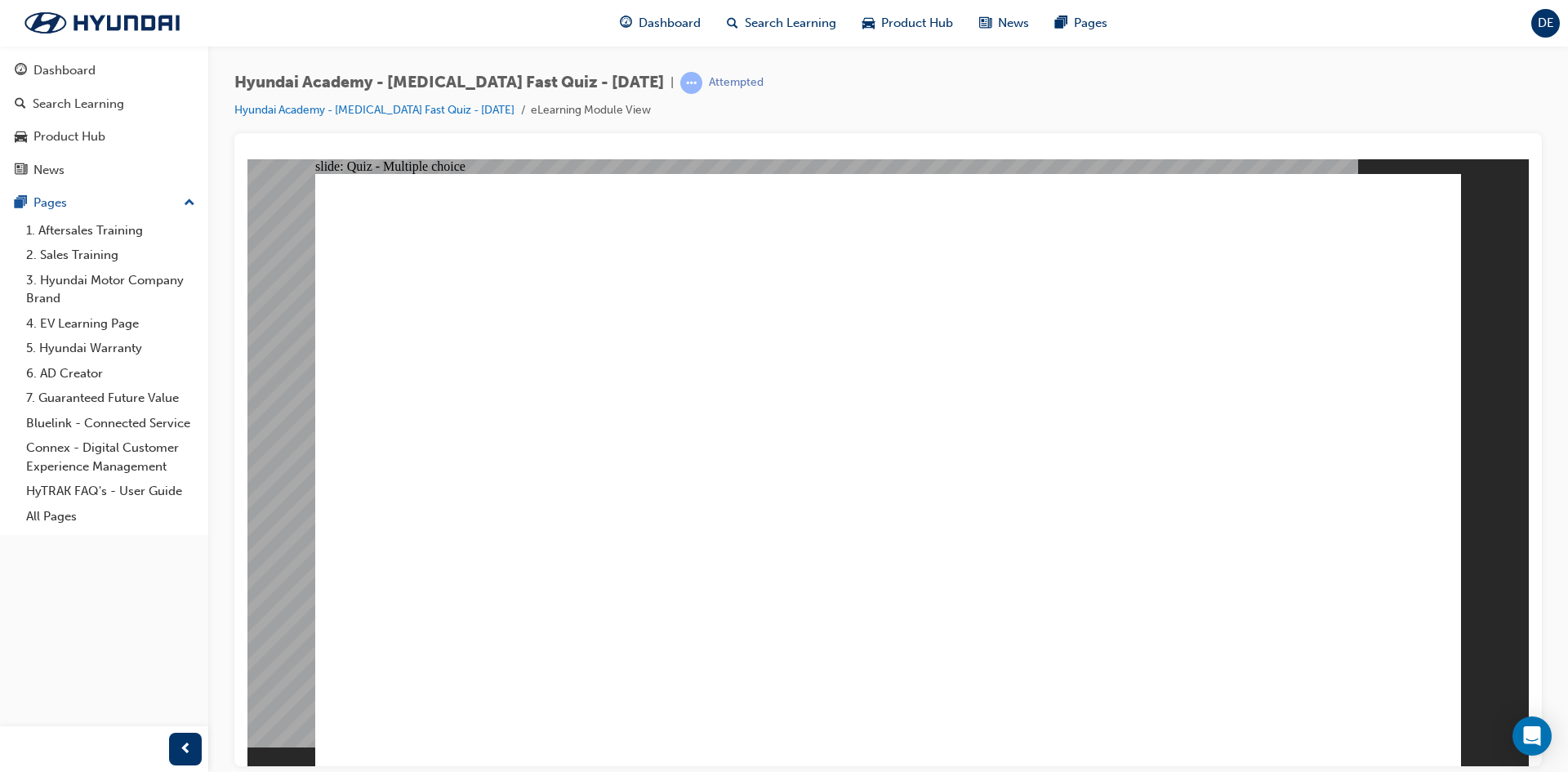
radio input "true"
drag, startPoint x: 933, startPoint y: 576, endPoint x: 900, endPoint y: 568, distance: 34.0
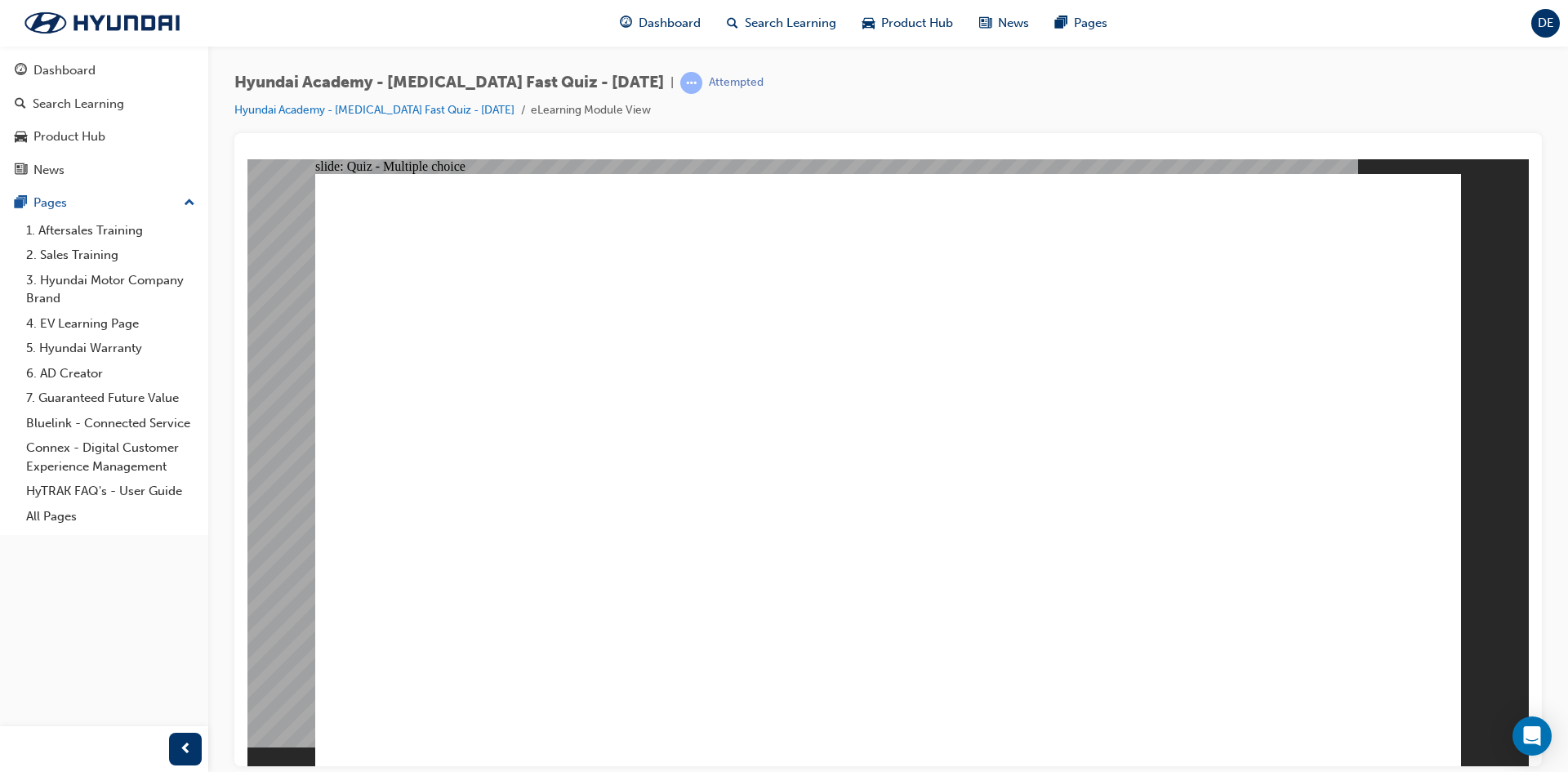
radio input "true"
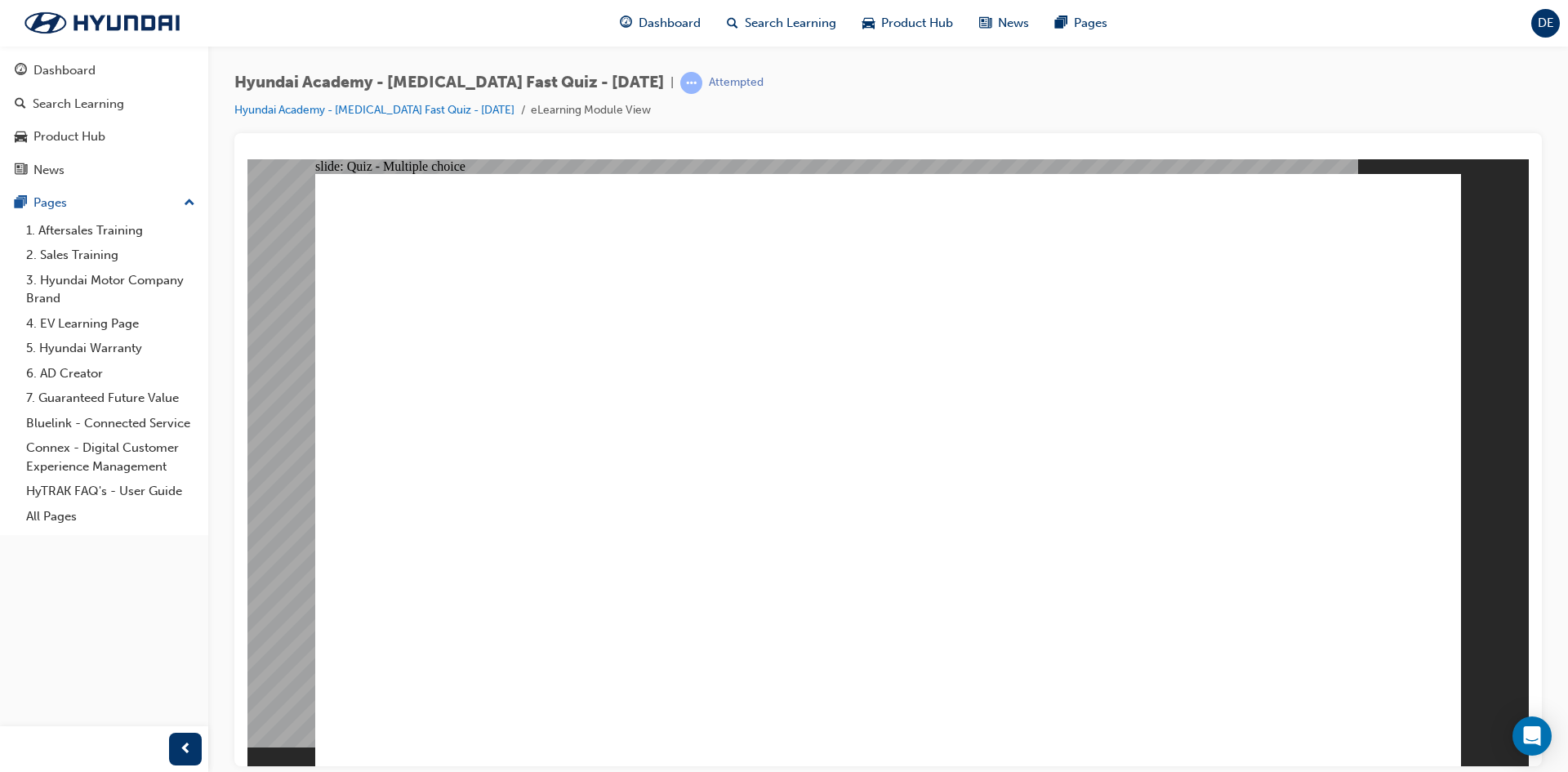
drag, startPoint x: 891, startPoint y: 589, endPoint x: 890, endPoint y: 575, distance: 14.0
radio input "true"
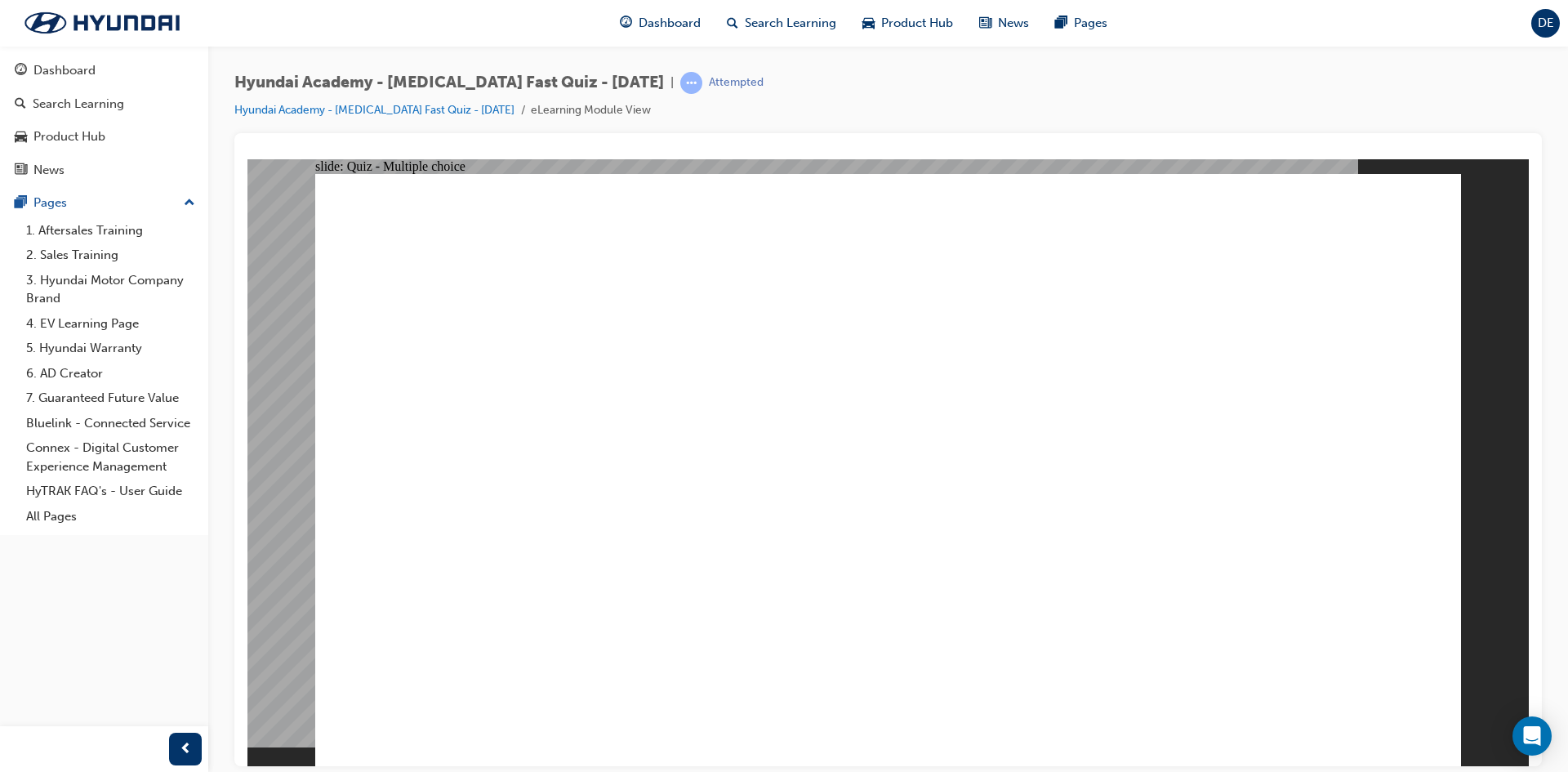
checkbox input "true"
drag, startPoint x: 400, startPoint y: 534, endPoint x: 406, endPoint y: 503, distance: 31.6
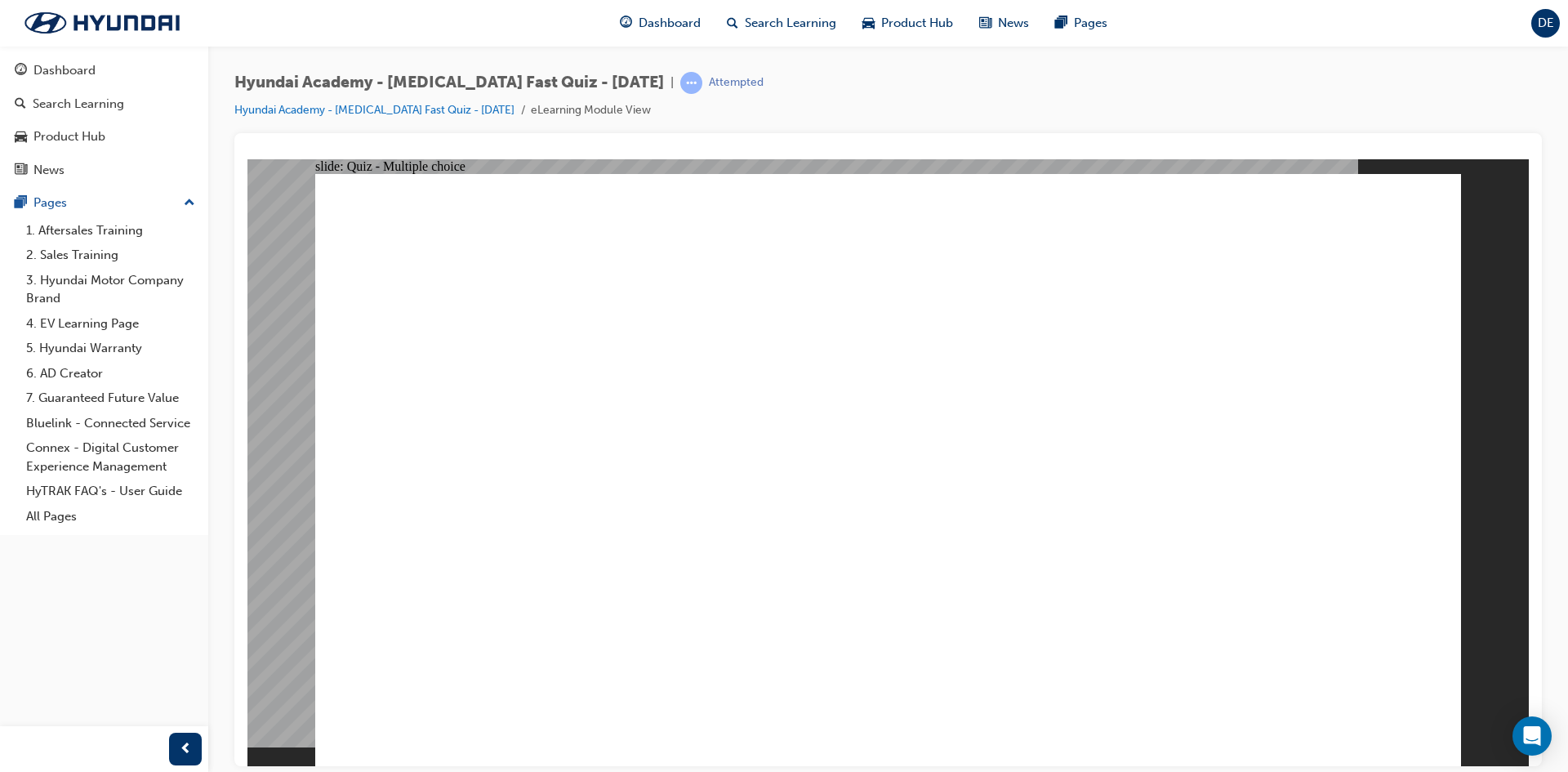
drag, startPoint x: 1294, startPoint y: 704, endPoint x: 1366, endPoint y: 704, distance: 72.0
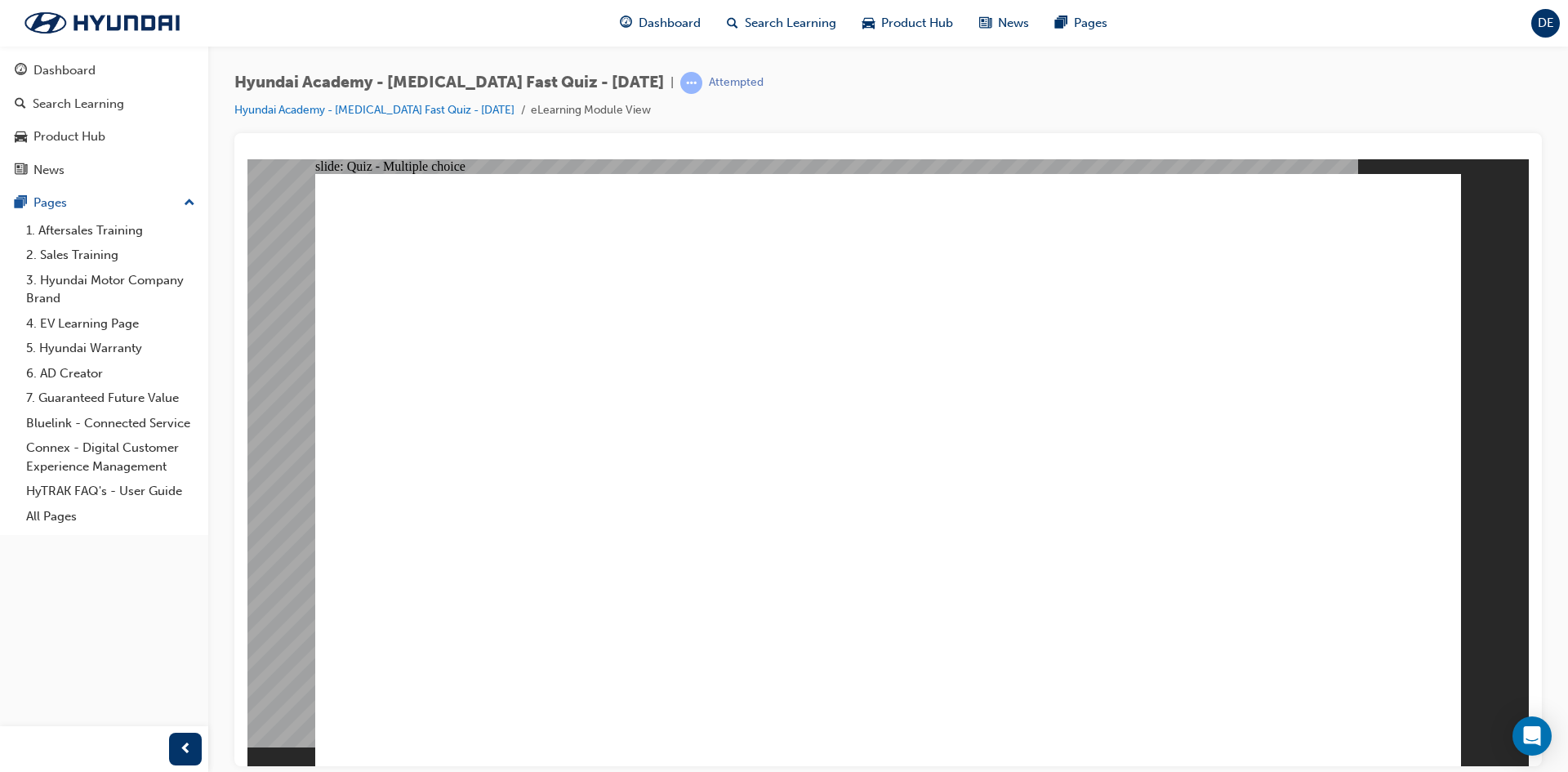
radio input "false"
radio input "true"
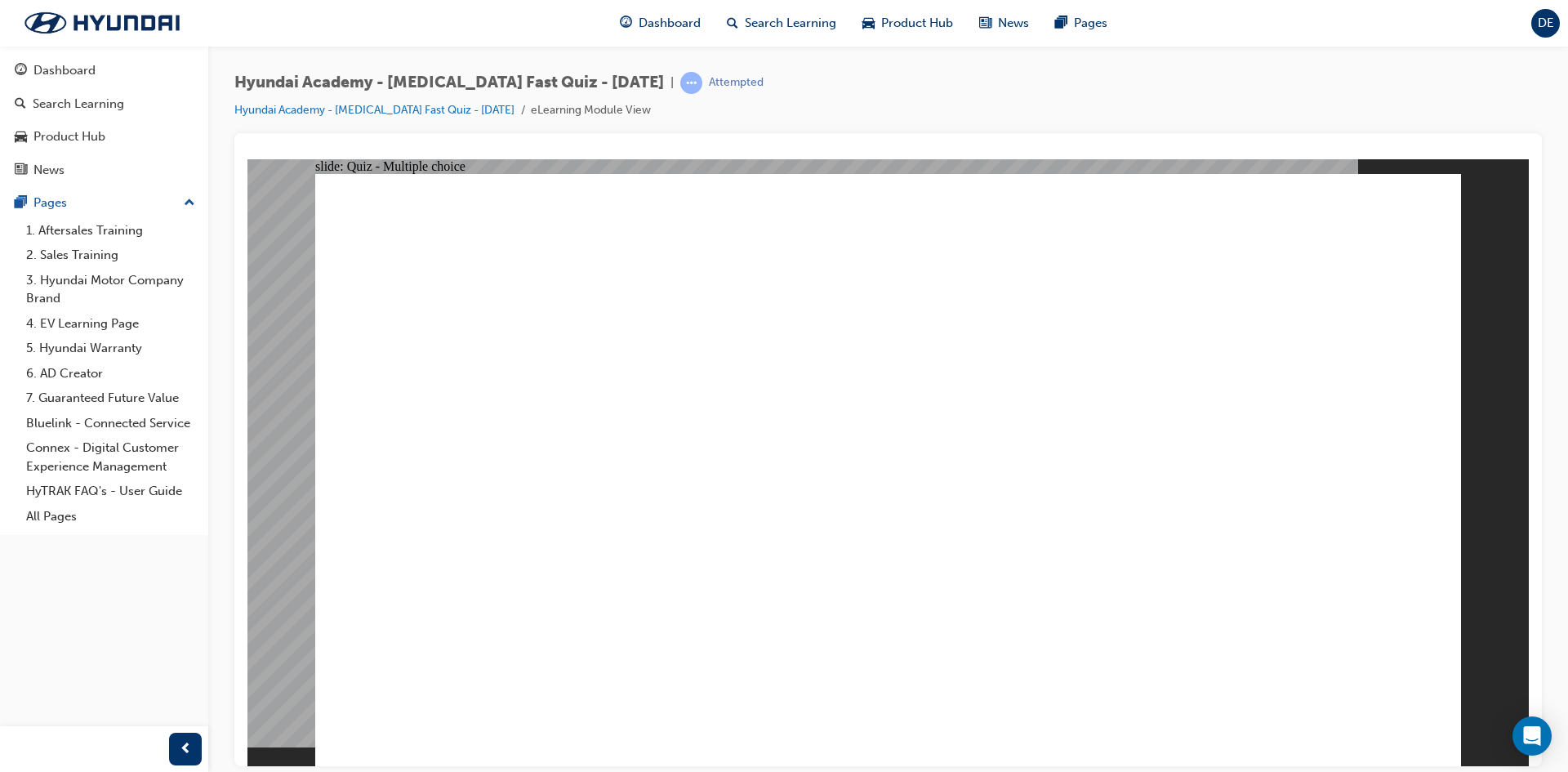
checkbox input "true"
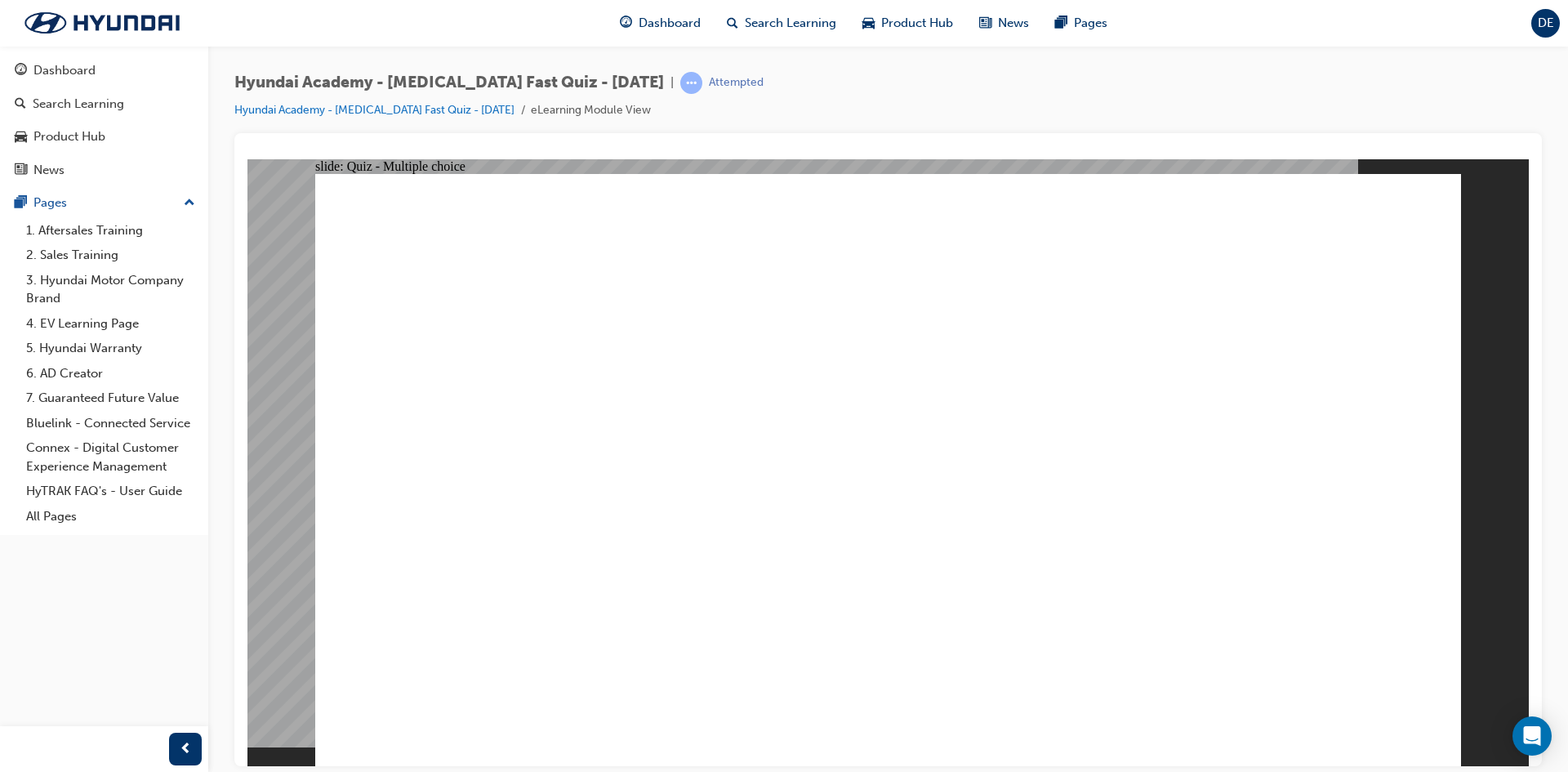
radio input "true"
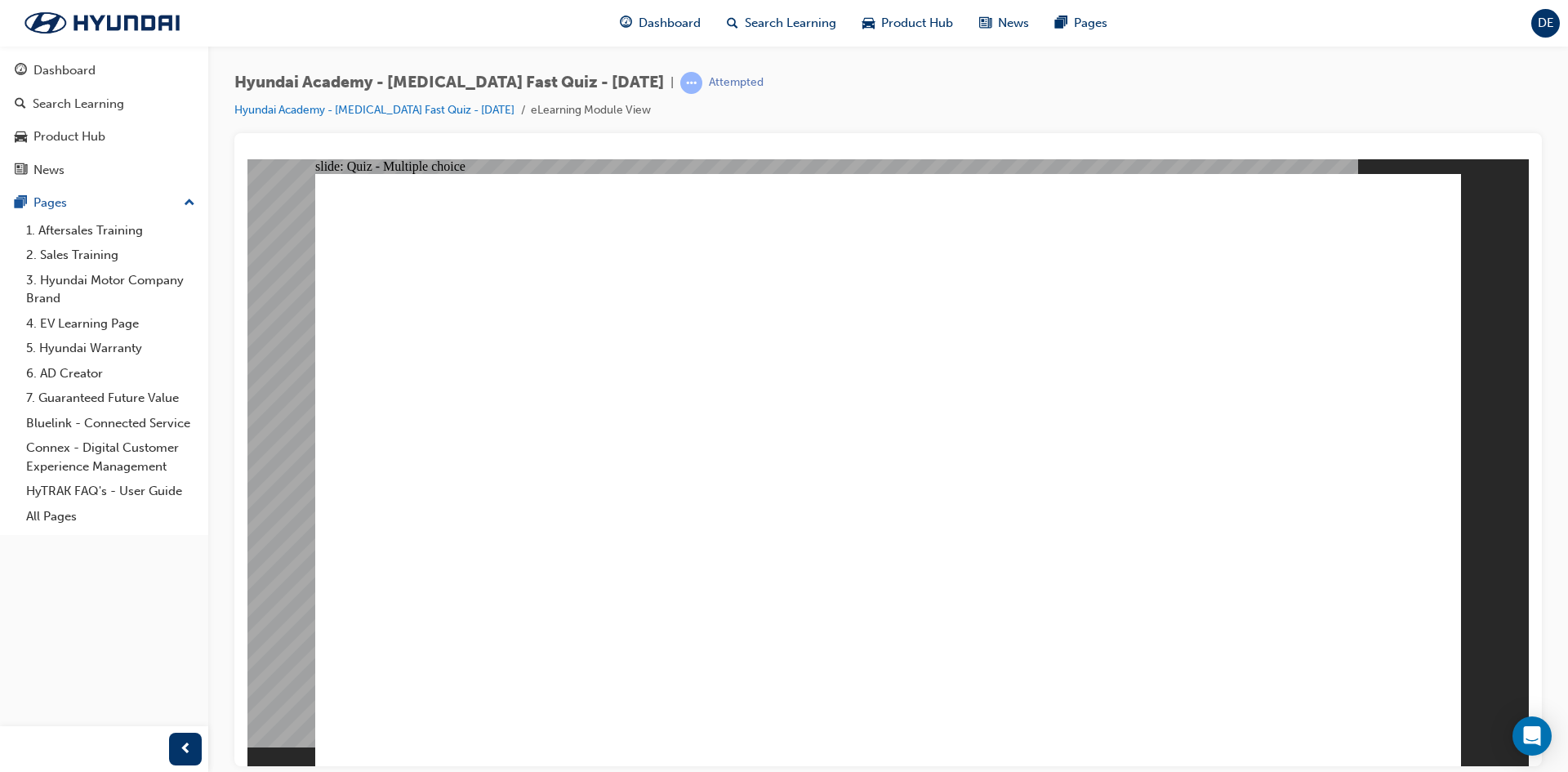
checkbox input "true"
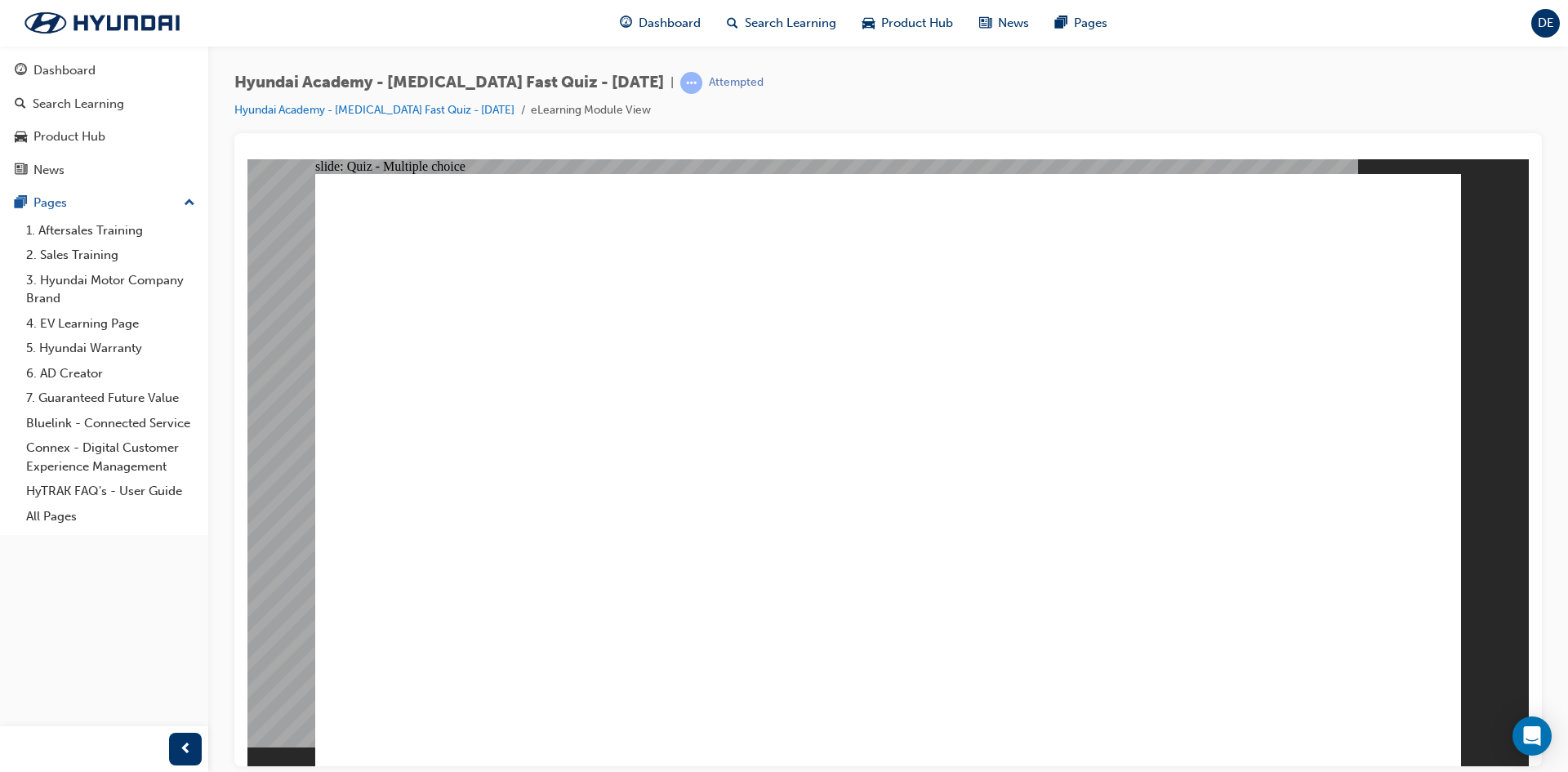
checkbox input "false"
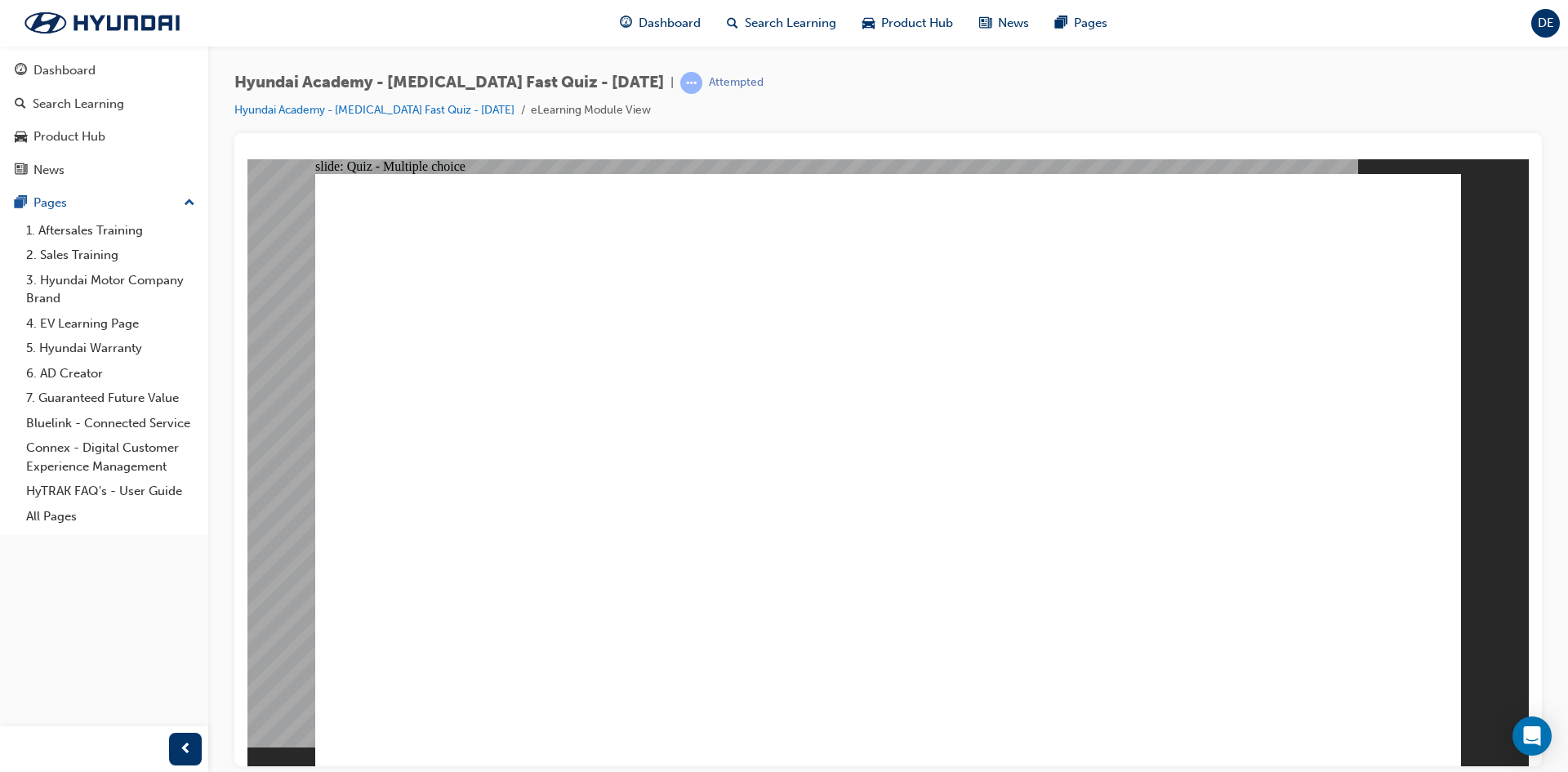
checkbox input "true"
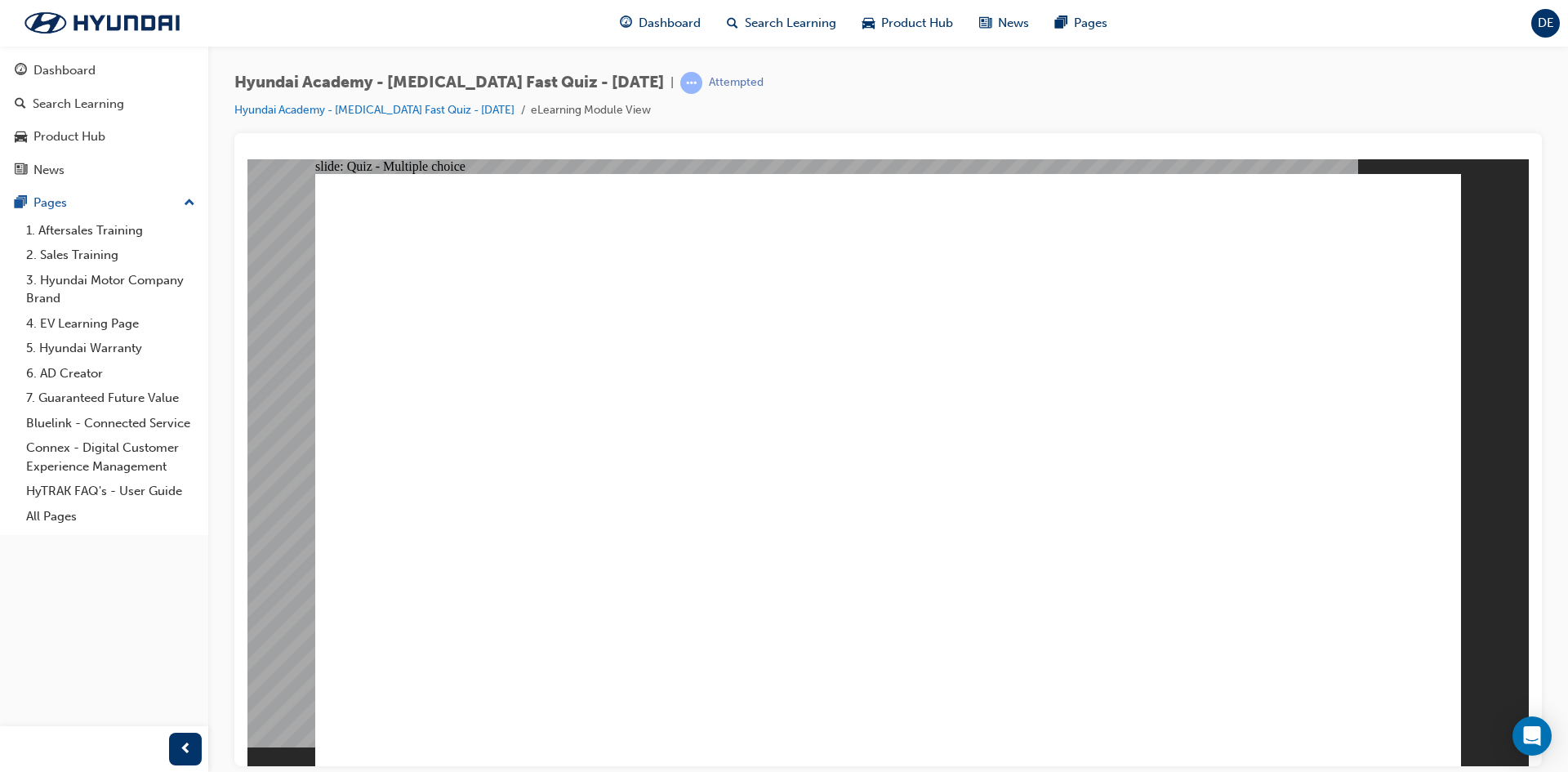
checkbox input "true"
radio input "true"
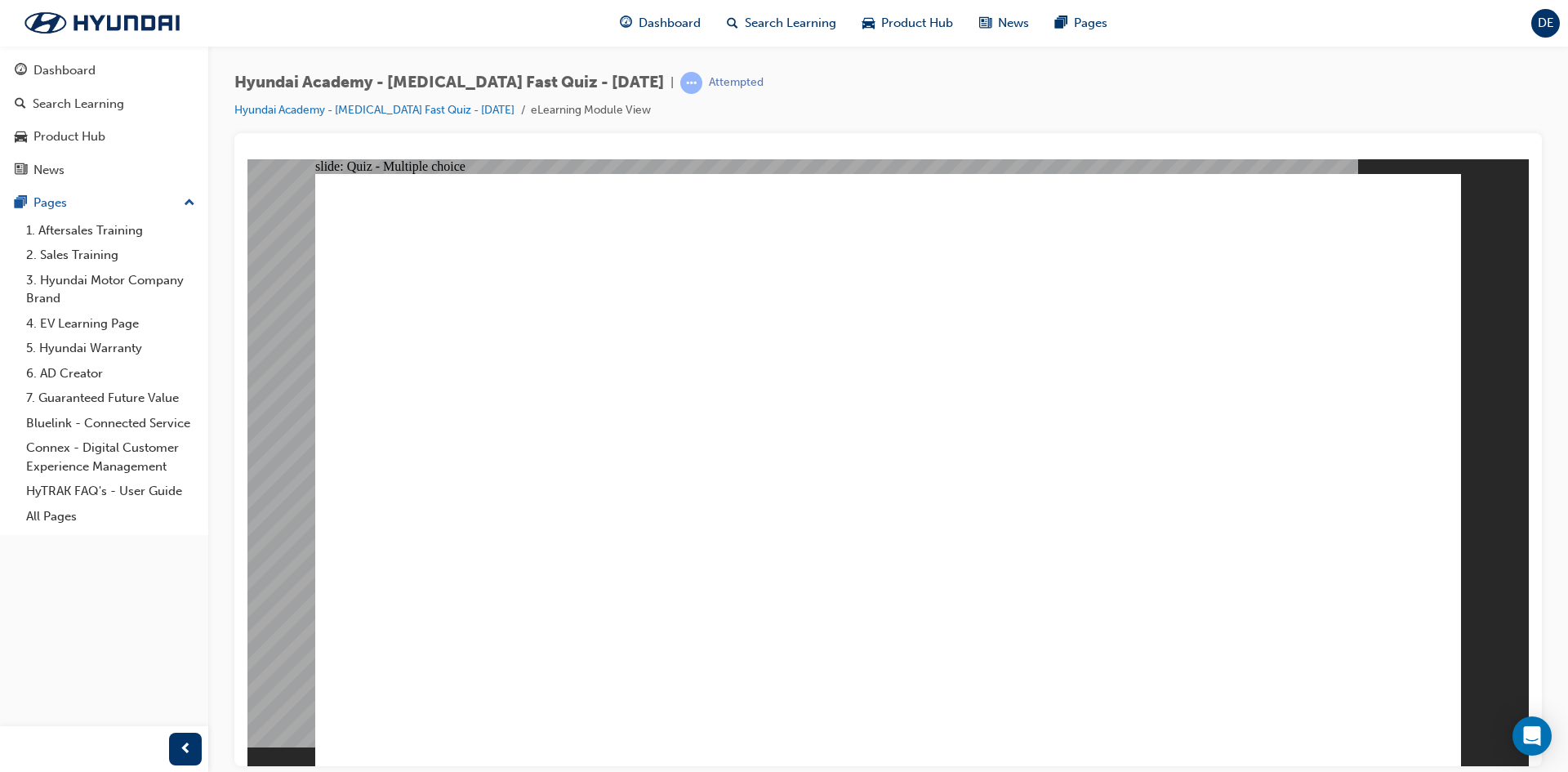
checkbox input "true"
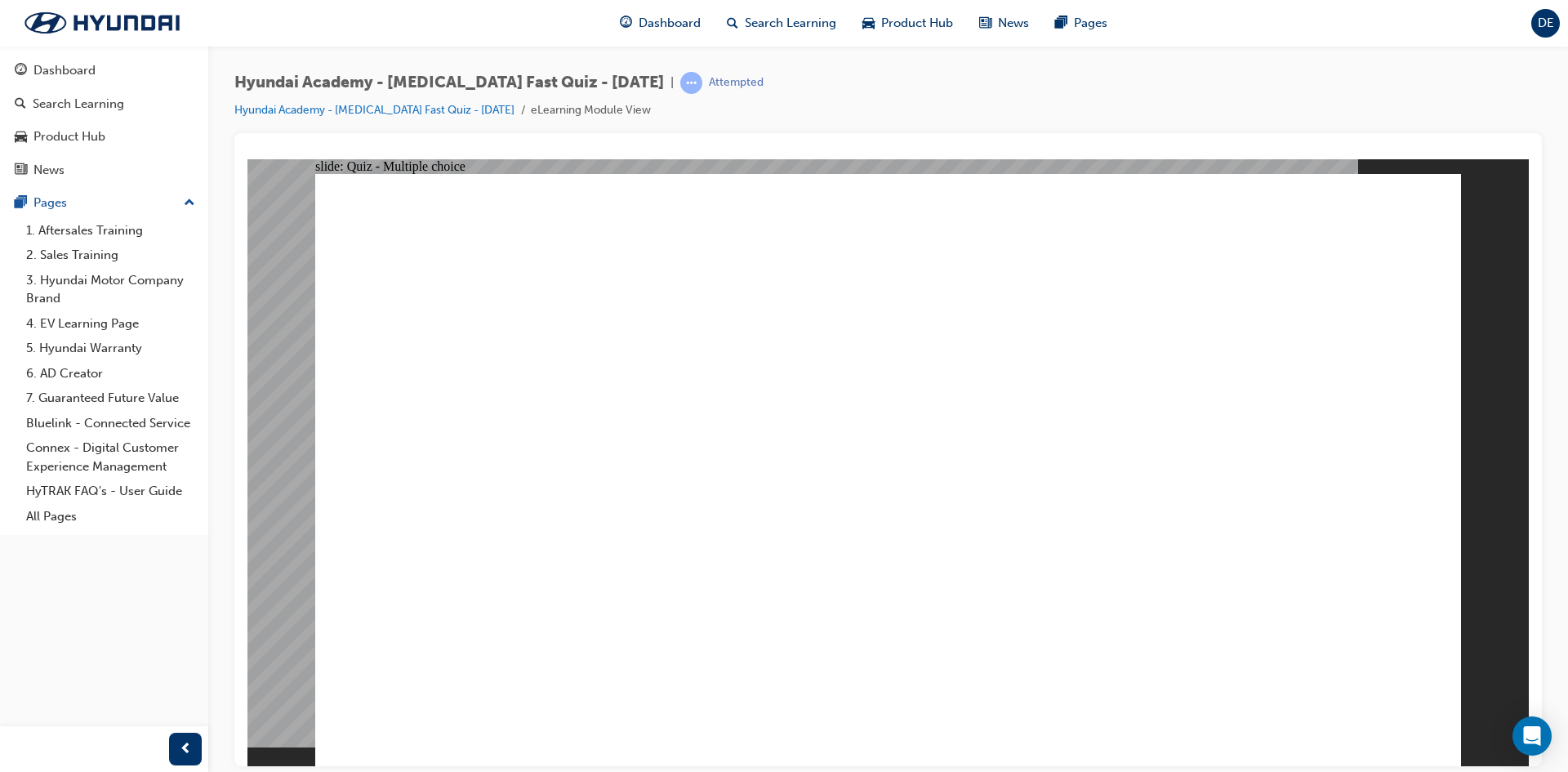
checkbox input "true"
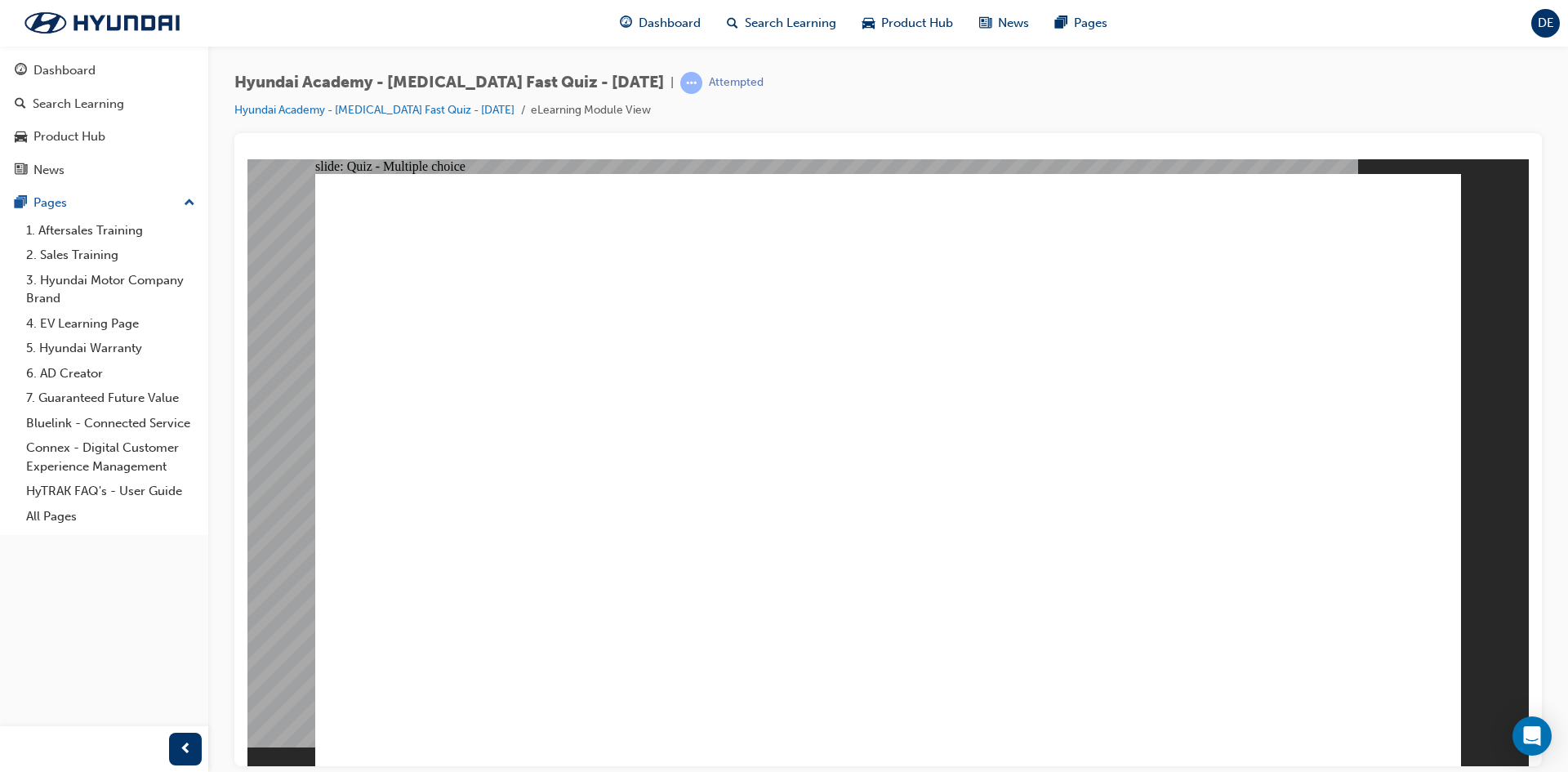
drag, startPoint x: 1302, startPoint y: 720, endPoint x: 1322, endPoint y: 715, distance: 20.6
radio input "true"
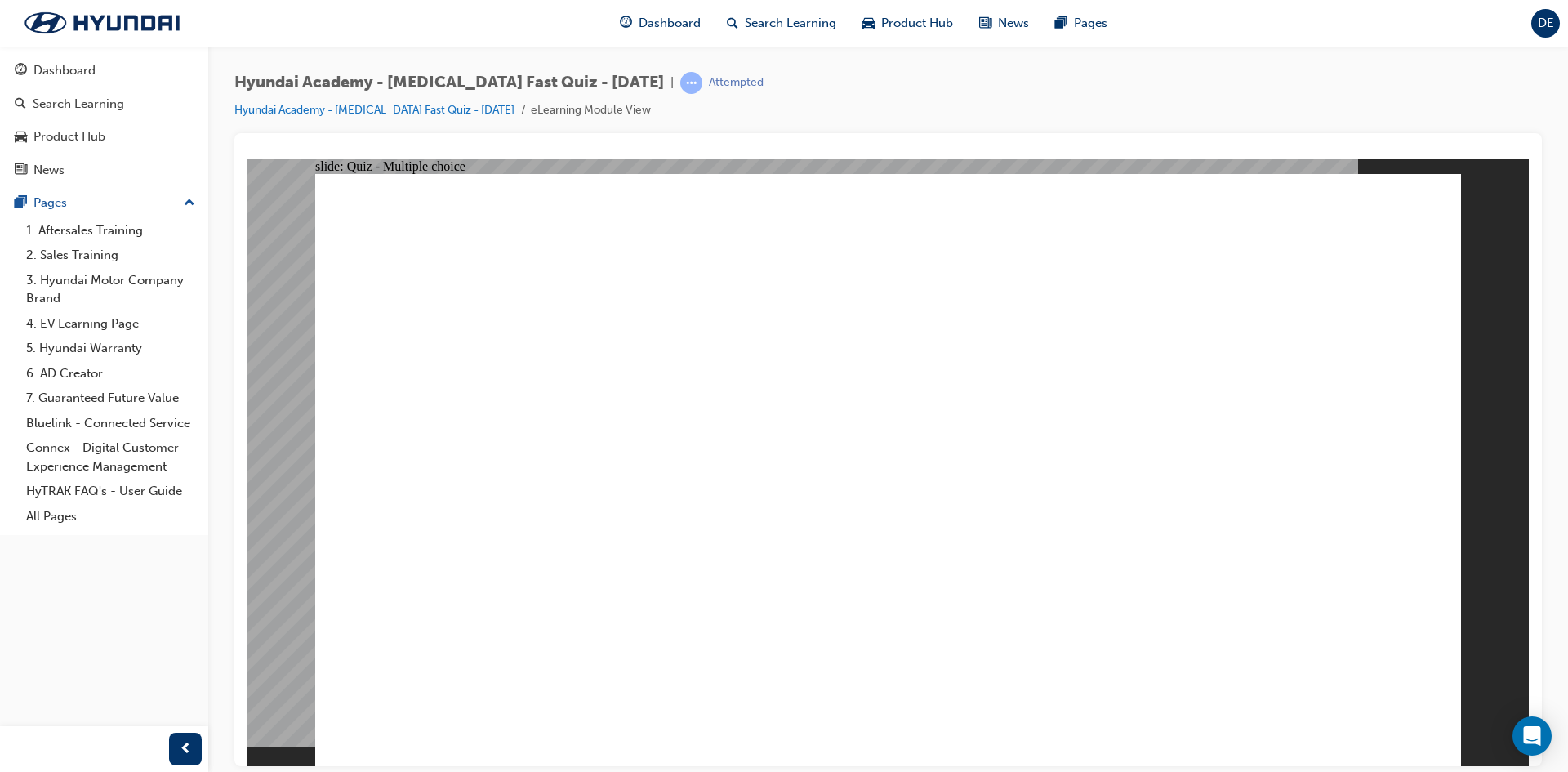
drag, startPoint x: 707, startPoint y: 591, endPoint x: 732, endPoint y: 654, distance: 67.8
radio input "true"
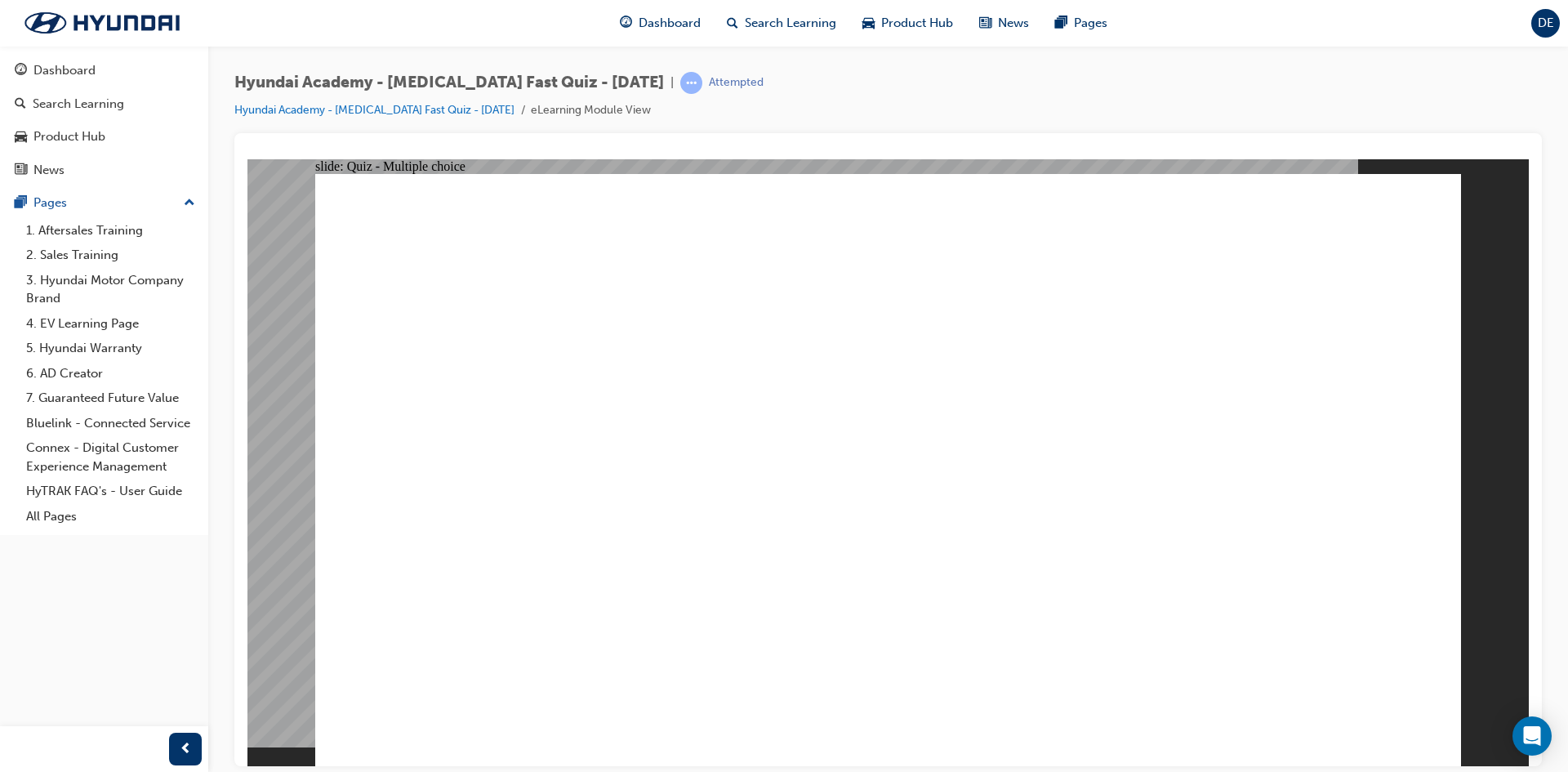
radio input "true"
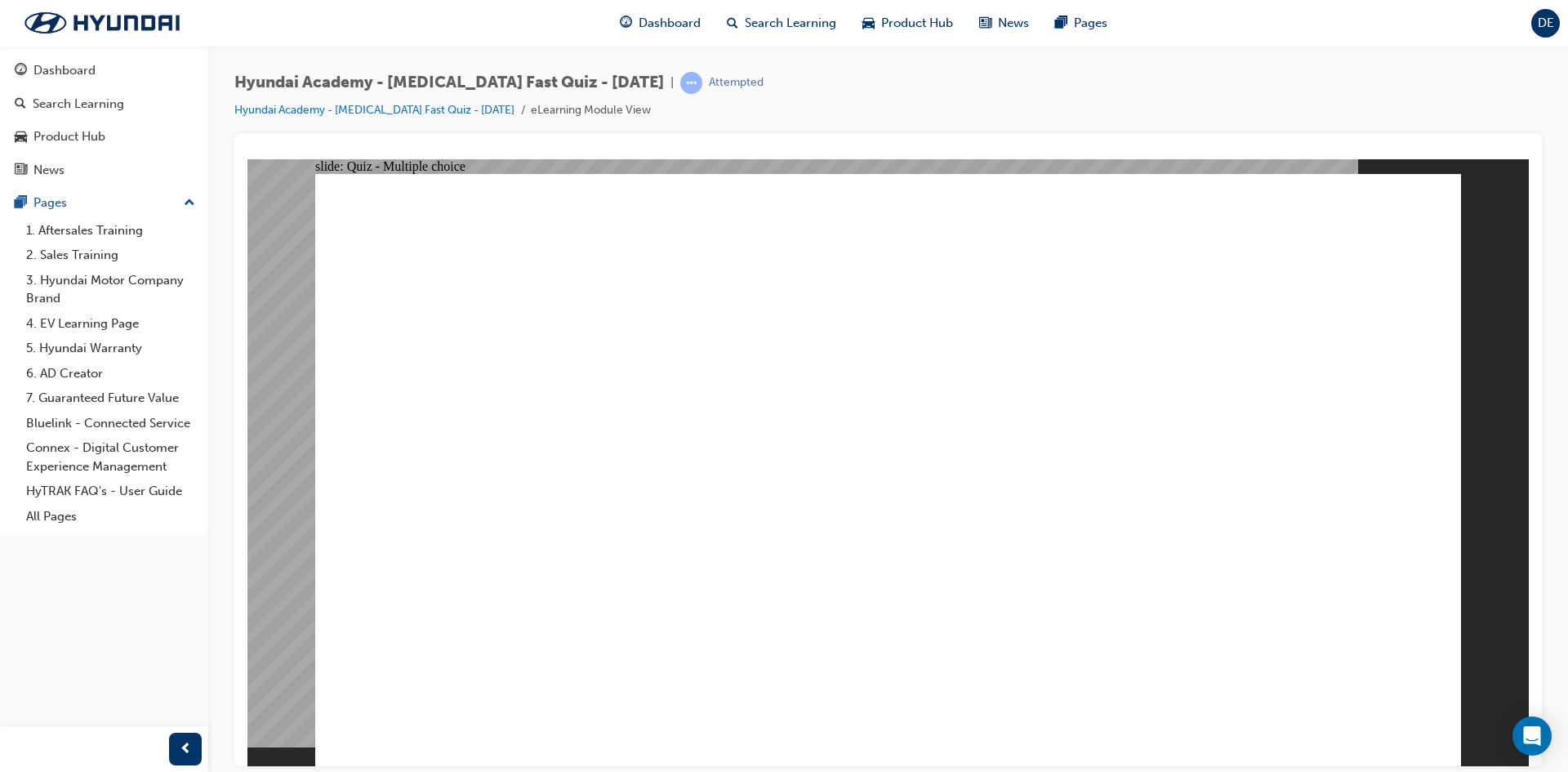
radio input "true"
